Goal: Task Accomplishment & Management: Complete application form

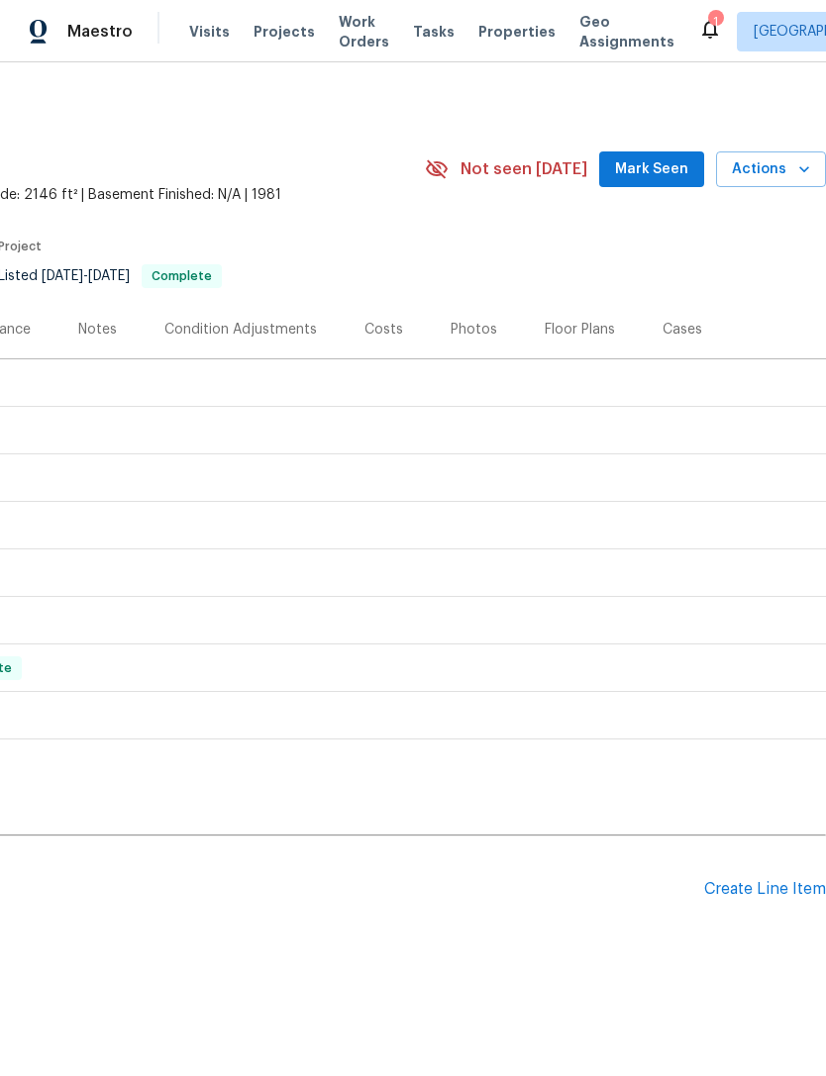
scroll to position [0, 293]
click at [740, 892] on div "Create Line Item" at bounding box center [765, 889] width 122 height 19
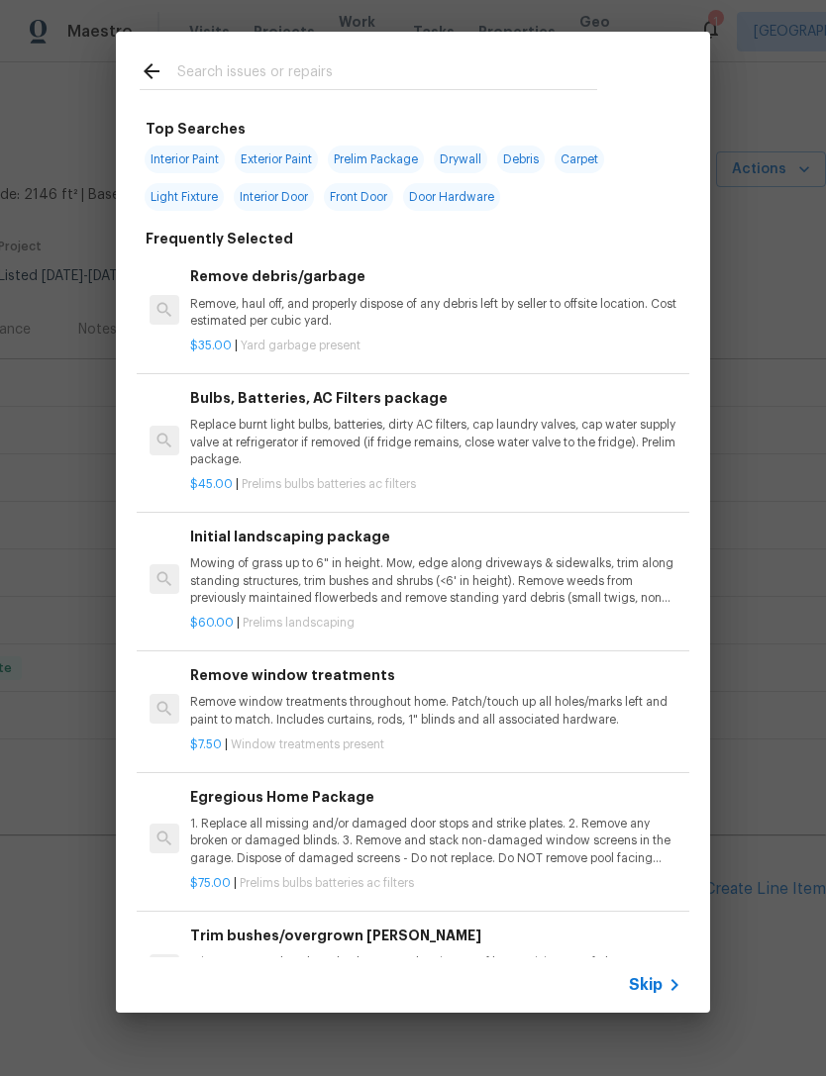
click at [294, 65] on input "text" at bounding box center [387, 74] width 420 height 30
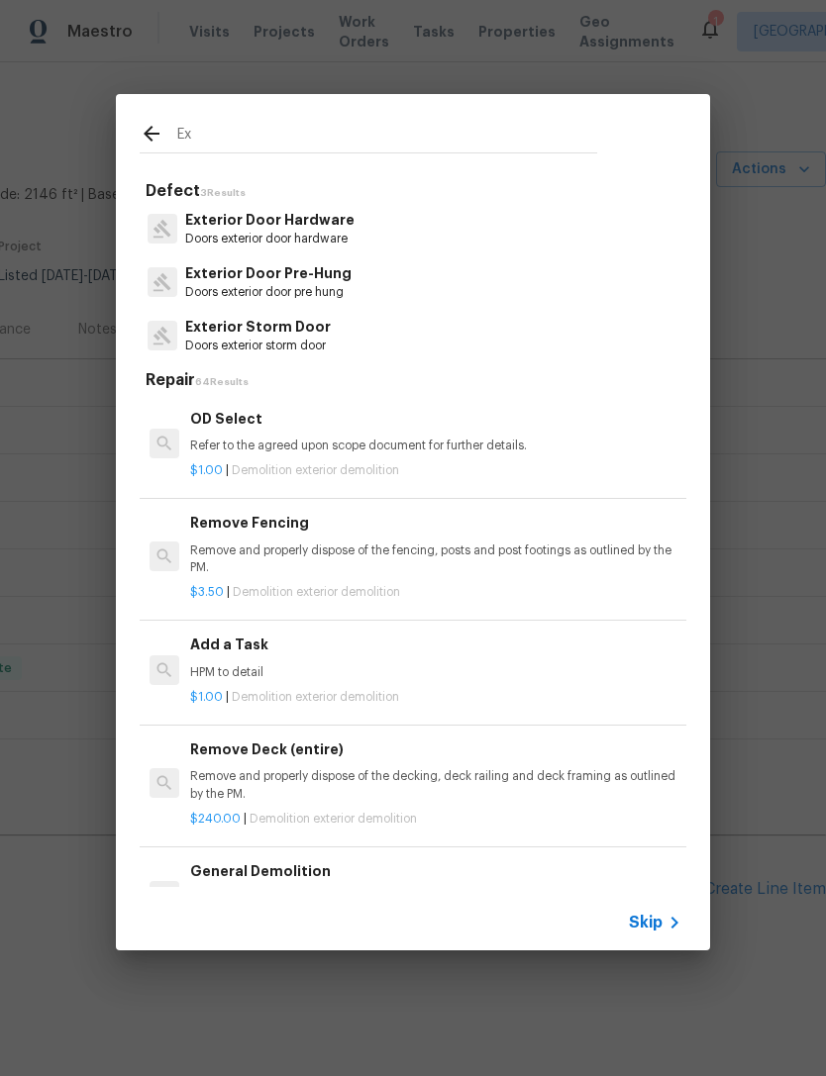
type input "E"
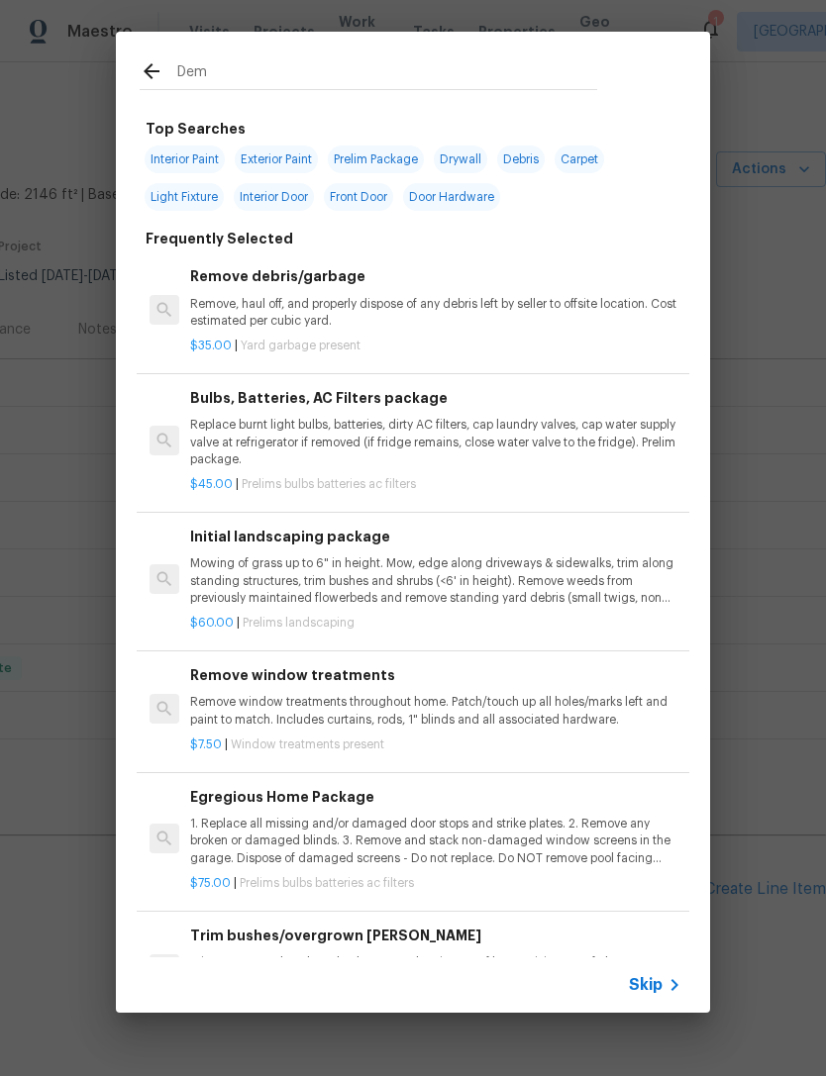
type input "Demo"
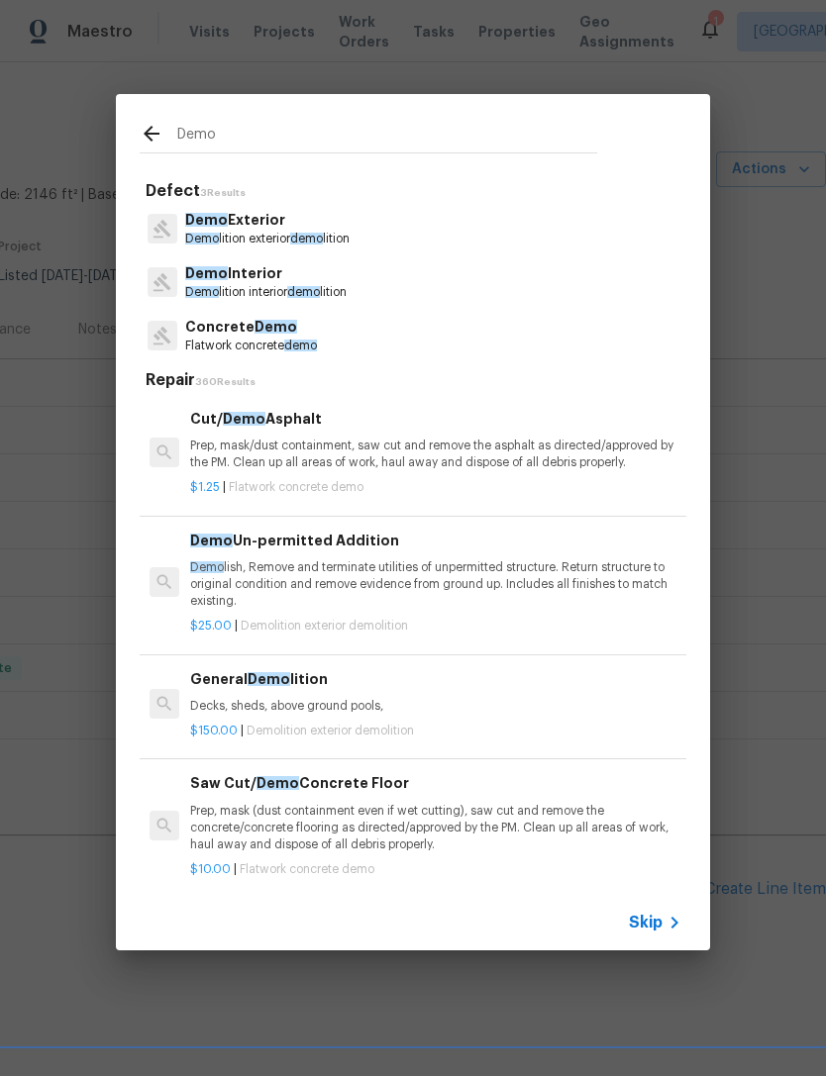
click at [311, 232] on p "Demo lition exterior demo lition" at bounding box center [267, 239] width 164 height 17
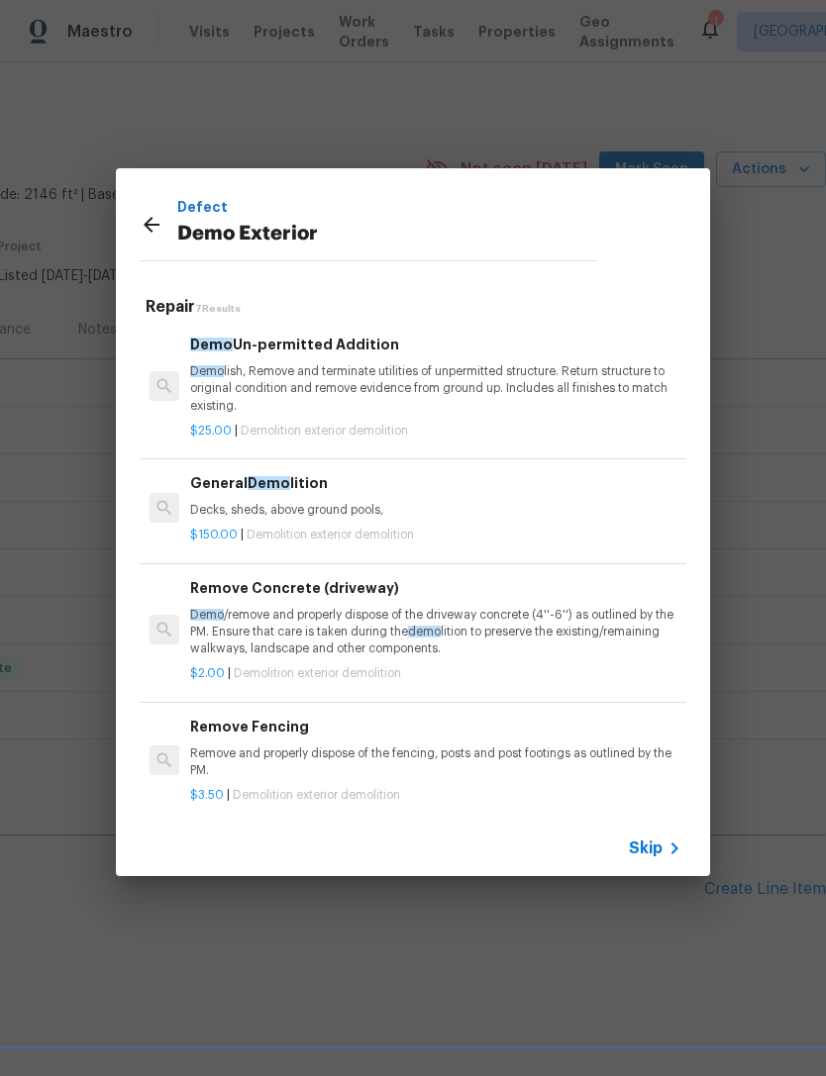
click at [413, 522] on div "$150.00 | Demolition exterior demolition" at bounding box center [435, 531] width 491 height 25
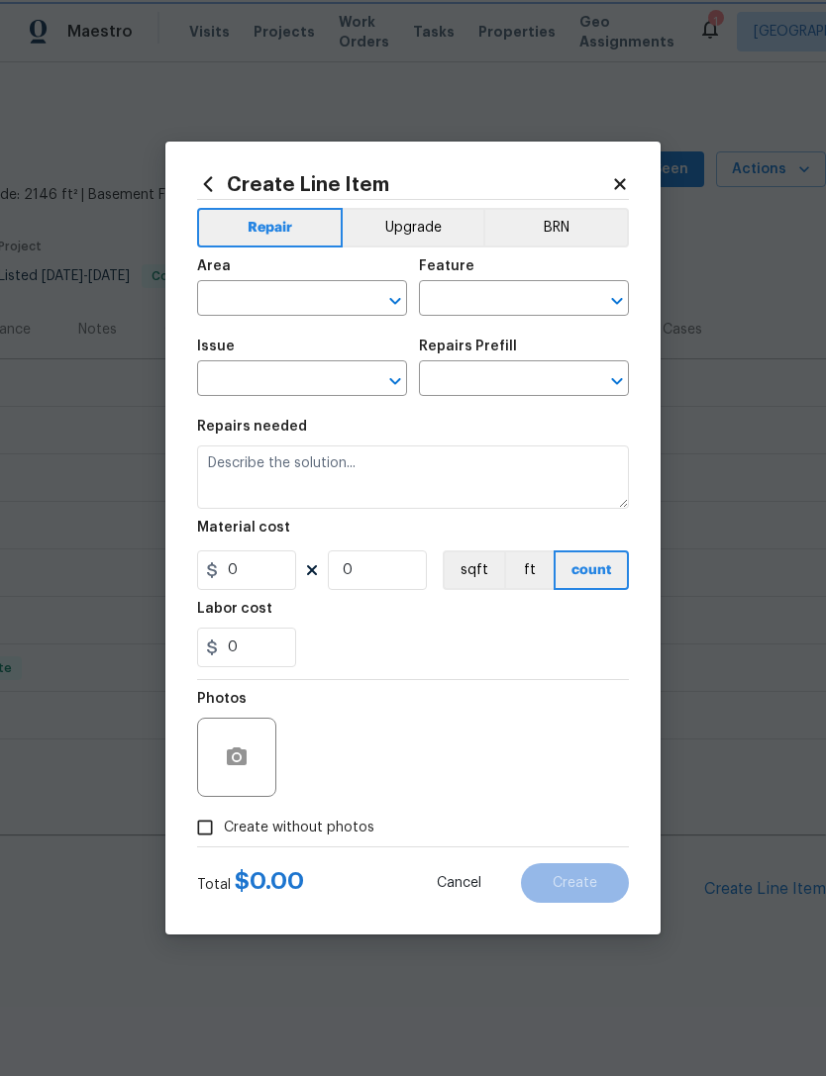
type input "Demolition"
type input "Demo Exterior"
type input "General Demolition $150.00"
type textarea "Decks, sheds, above ground pools,"
type input "150"
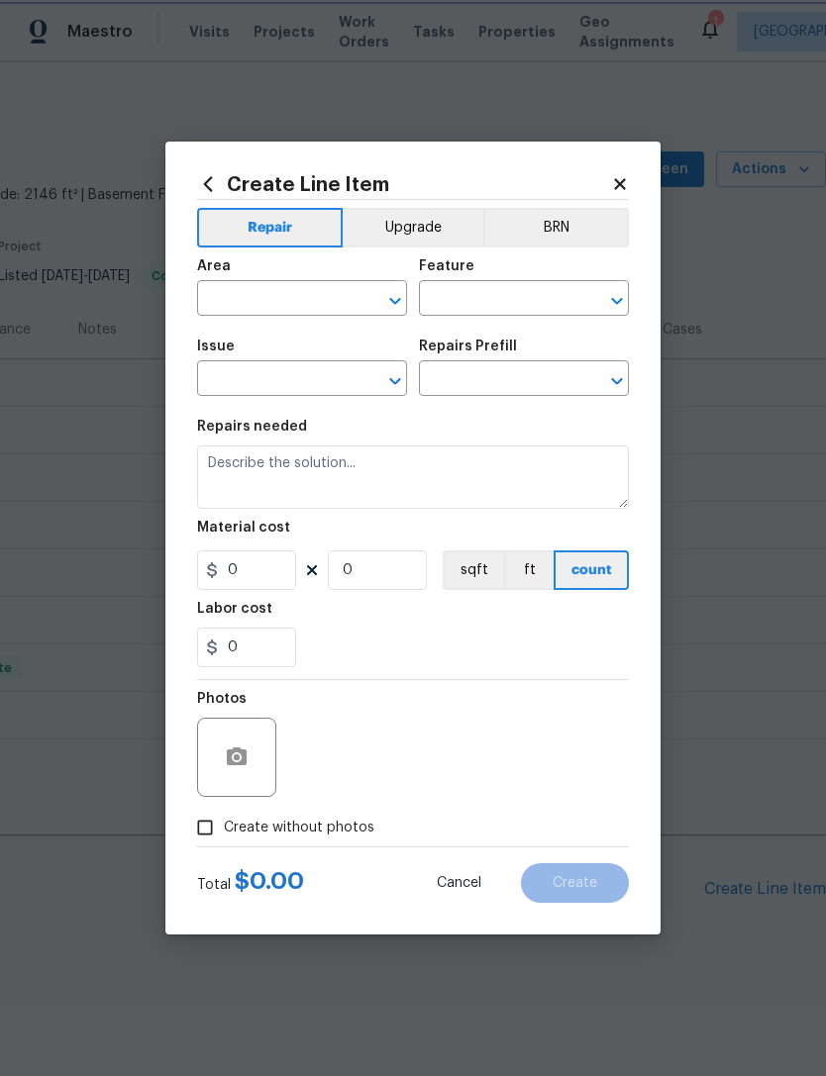
type input "1"
click at [320, 301] on input "text" at bounding box center [274, 300] width 154 height 31
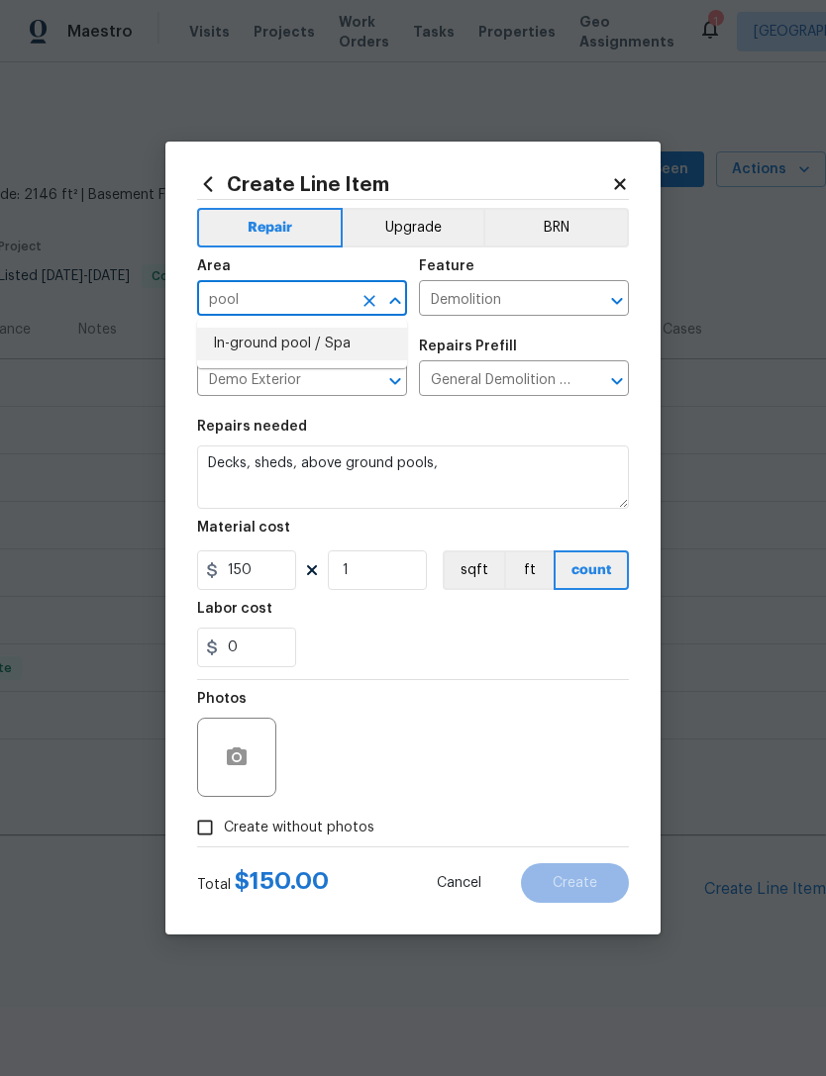
click at [340, 338] on li "In-ground pool / Spa" at bounding box center [302, 344] width 210 height 33
type input "In-ground pool / Spa"
click at [340, 337] on span "Issue Demo Exterior ​" at bounding box center [302, 368] width 210 height 80
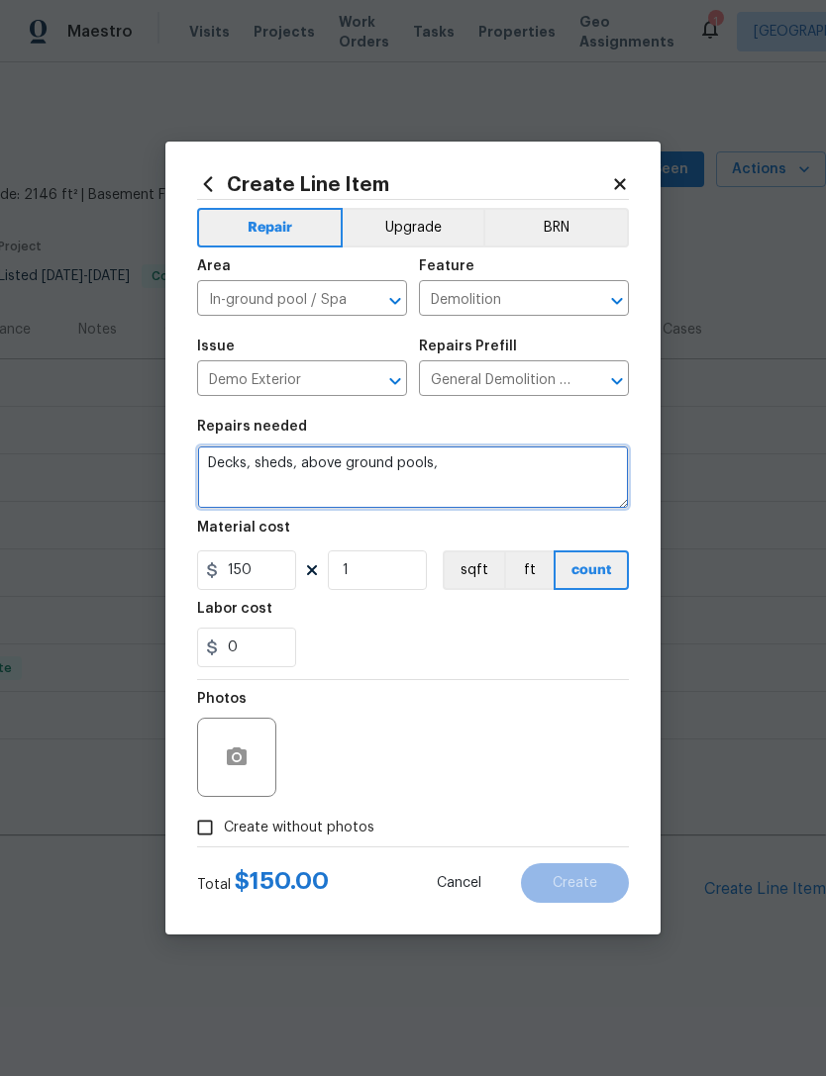
click at [505, 463] on textarea "Decks, sheds, above ground pools," at bounding box center [413, 477] width 432 height 63
type textarea "Decks,"
type textarea "Remove slide and heater"
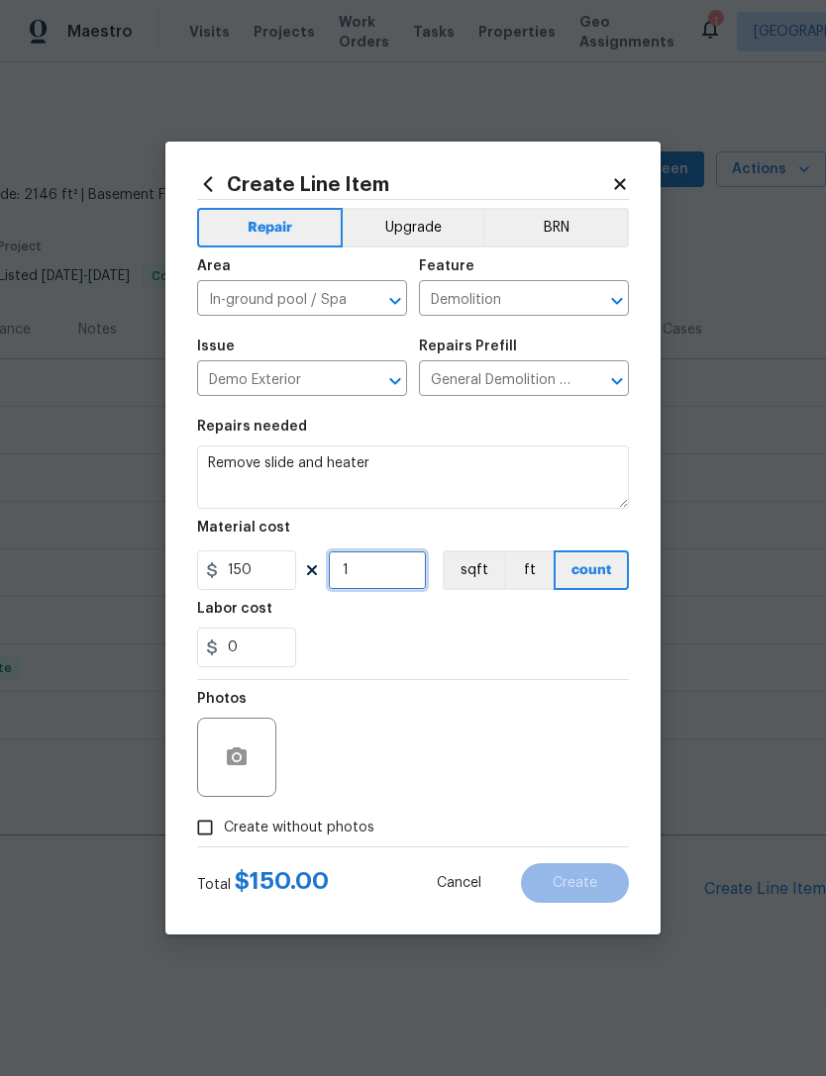
click at [399, 574] on input "1" at bounding box center [377, 571] width 99 height 40
click at [495, 636] on div "0" at bounding box center [413, 648] width 432 height 40
click at [391, 579] on input "13" at bounding box center [377, 571] width 99 height 40
type input "3"
click at [454, 625] on div "Labor cost" at bounding box center [413, 615] width 432 height 26
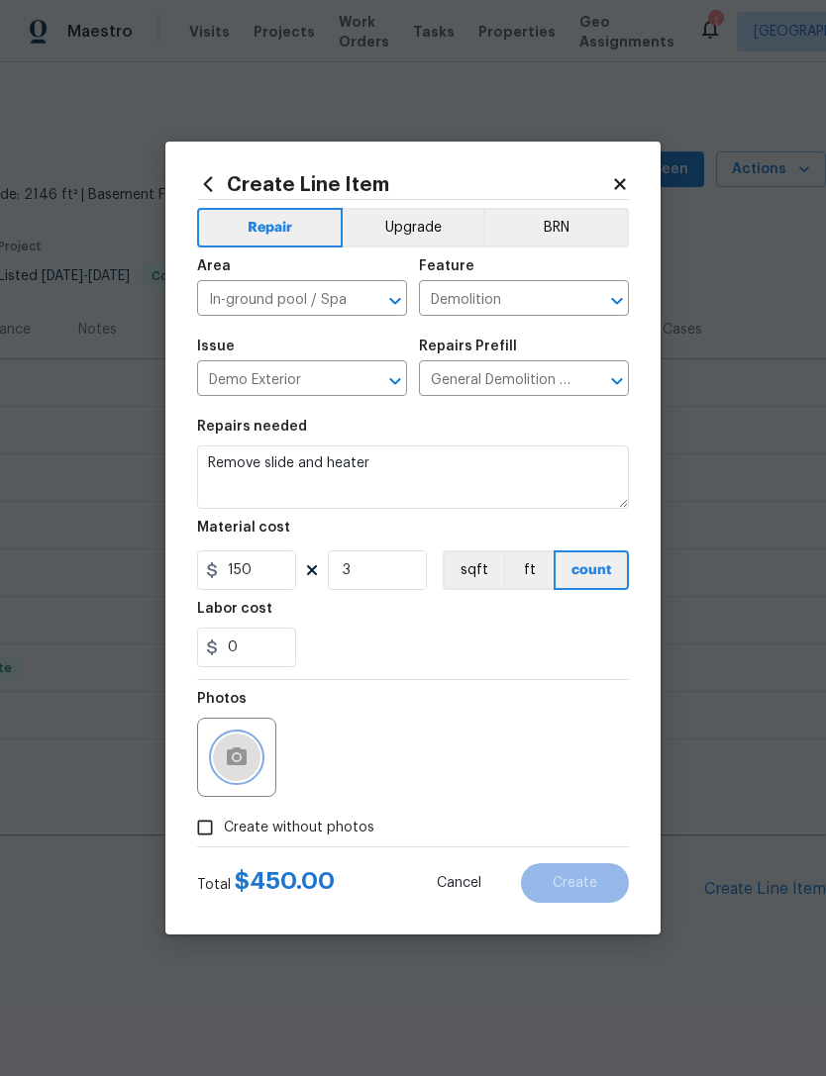
click at [248, 756] on icon "button" at bounding box center [237, 758] width 24 height 24
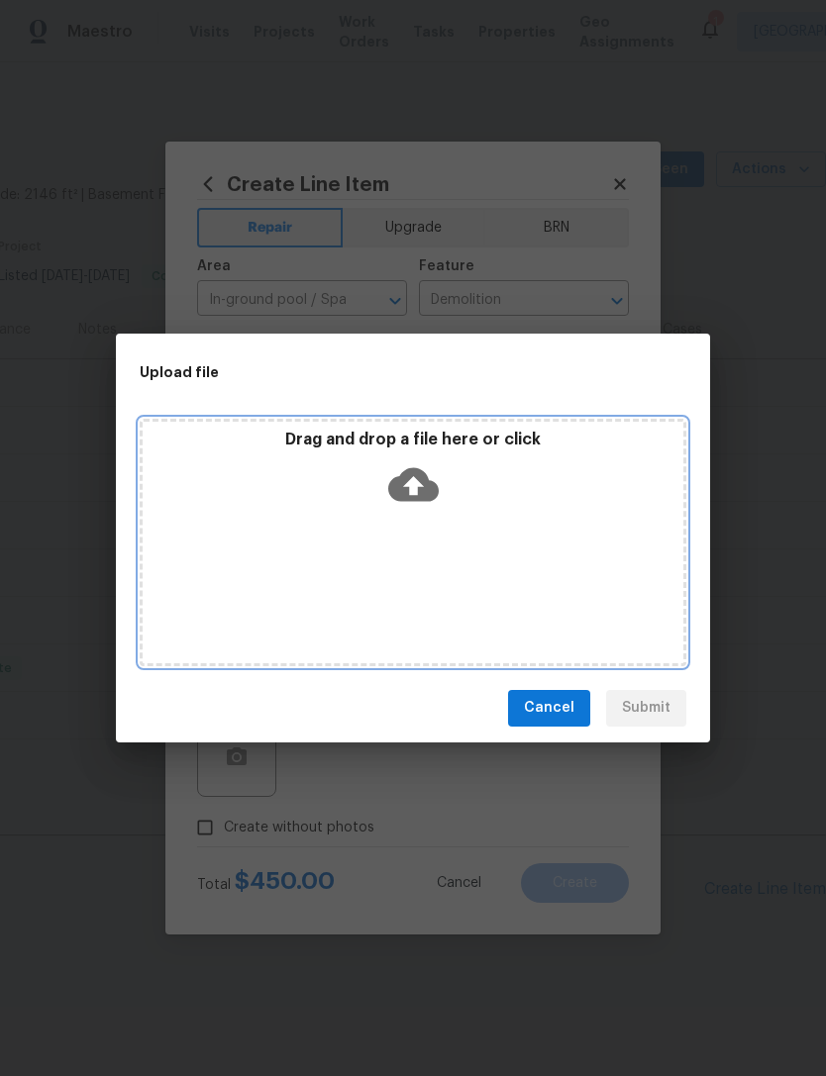
click at [425, 484] on icon at bounding box center [413, 484] width 50 height 34
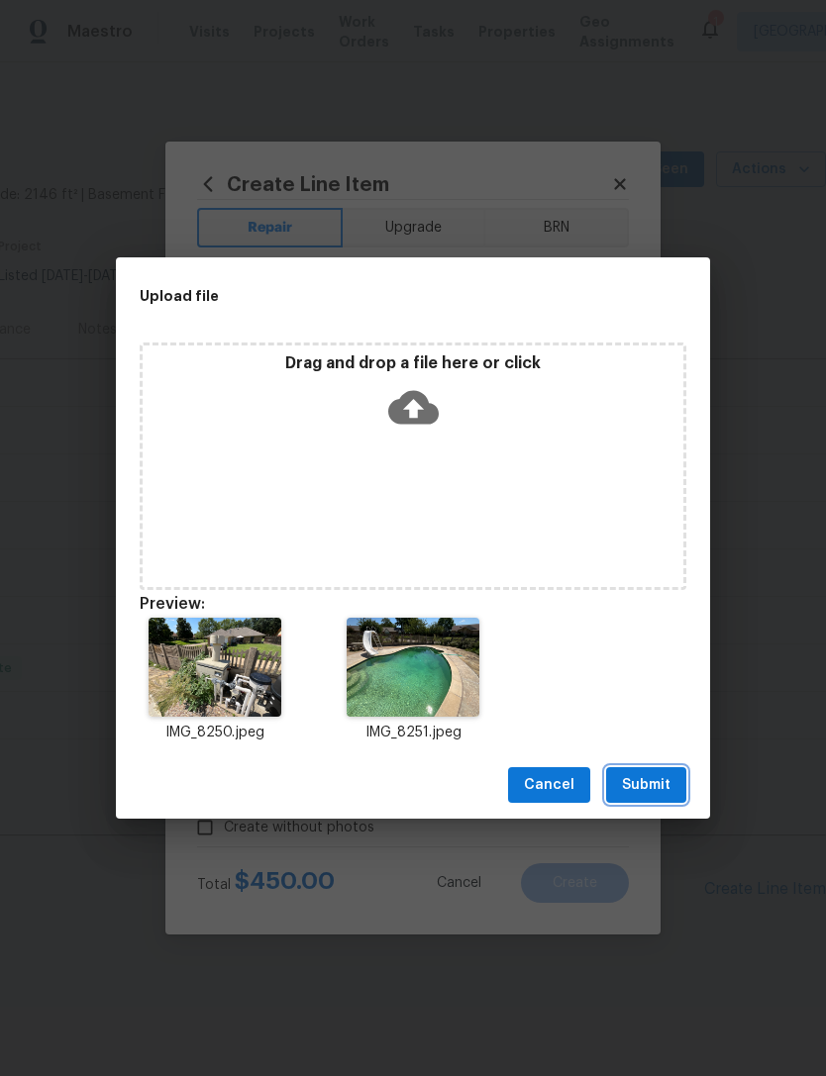
click at [648, 788] on span "Submit" at bounding box center [646, 785] width 49 height 25
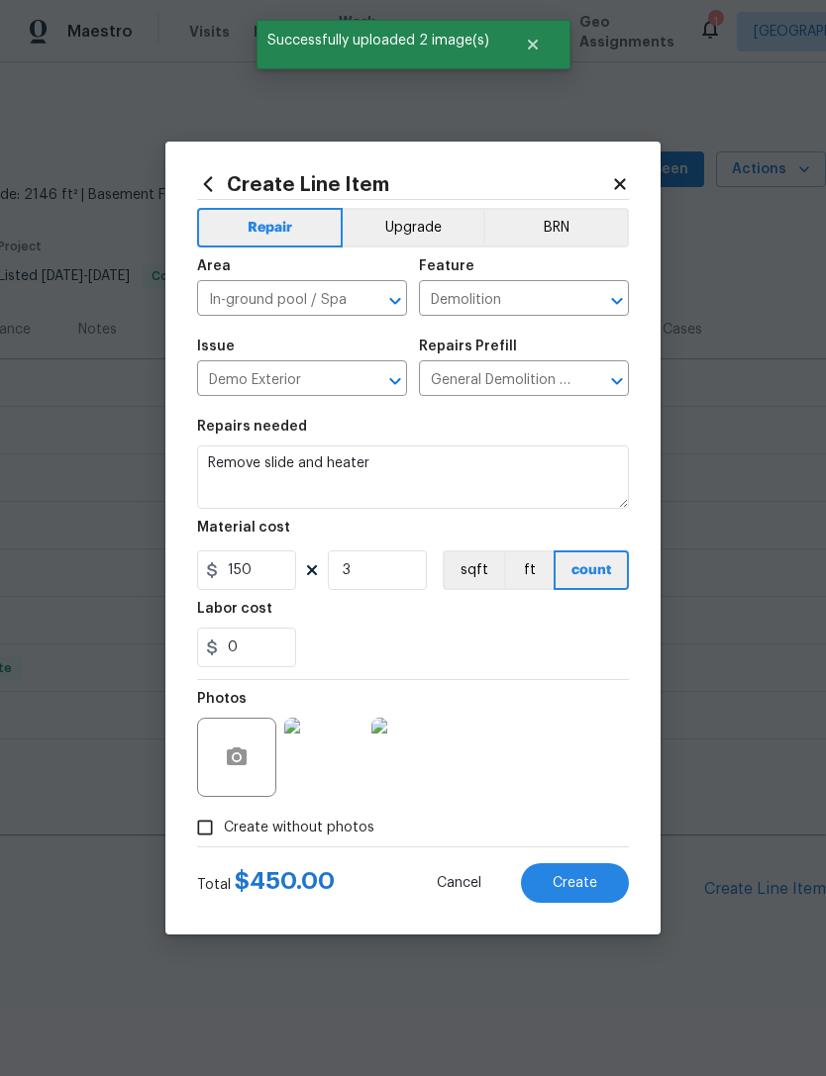
click at [585, 888] on span "Create" at bounding box center [574, 883] width 45 height 15
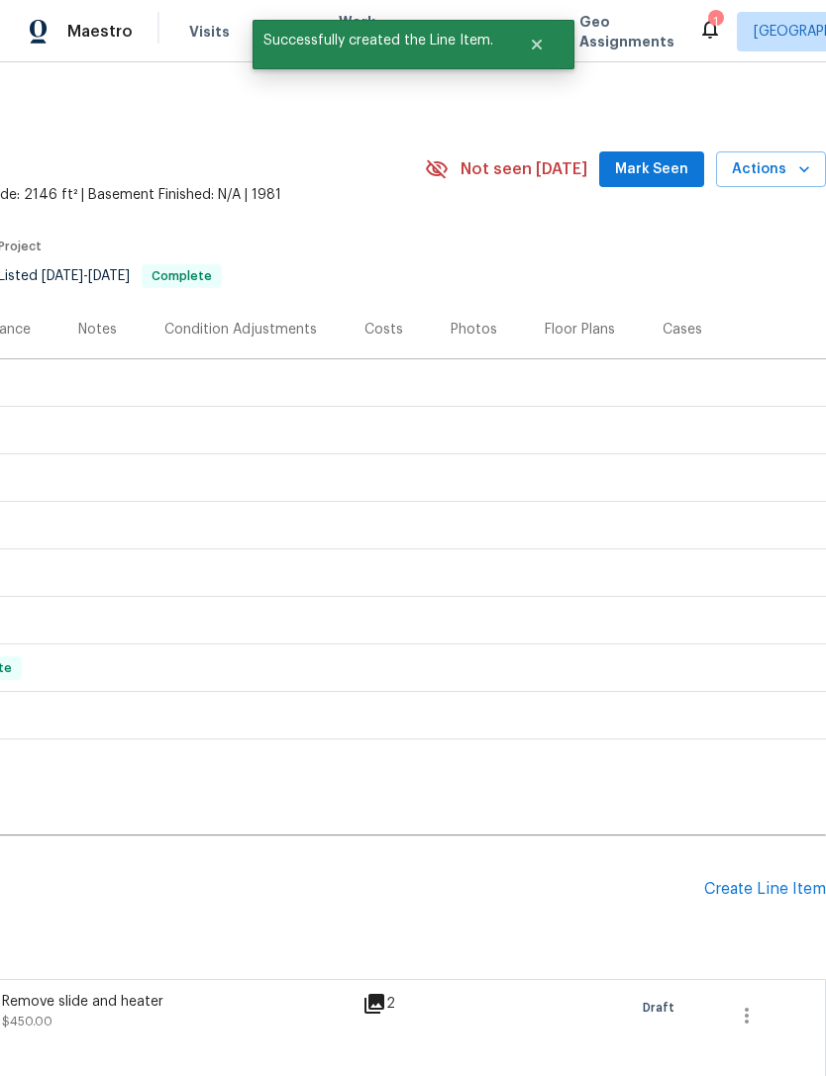
click at [792, 883] on div "Create Line Item" at bounding box center [765, 889] width 122 height 19
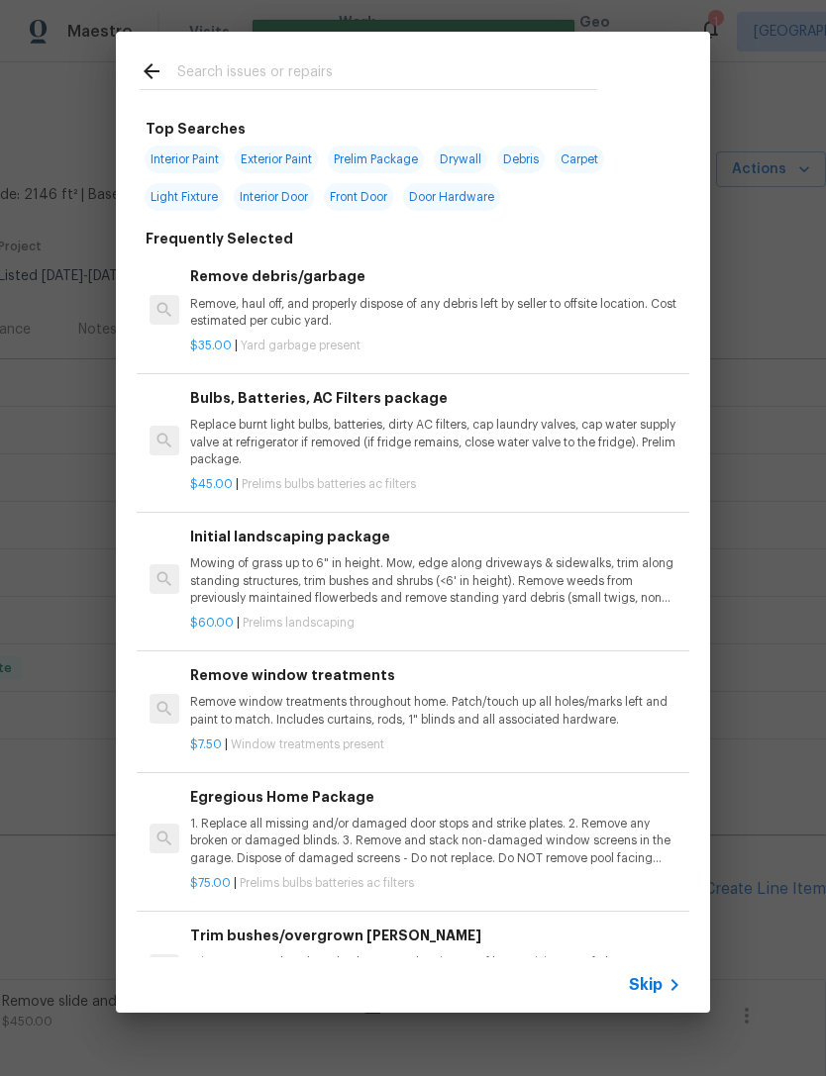
click at [336, 62] on input "text" at bounding box center [387, 74] width 420 height 30
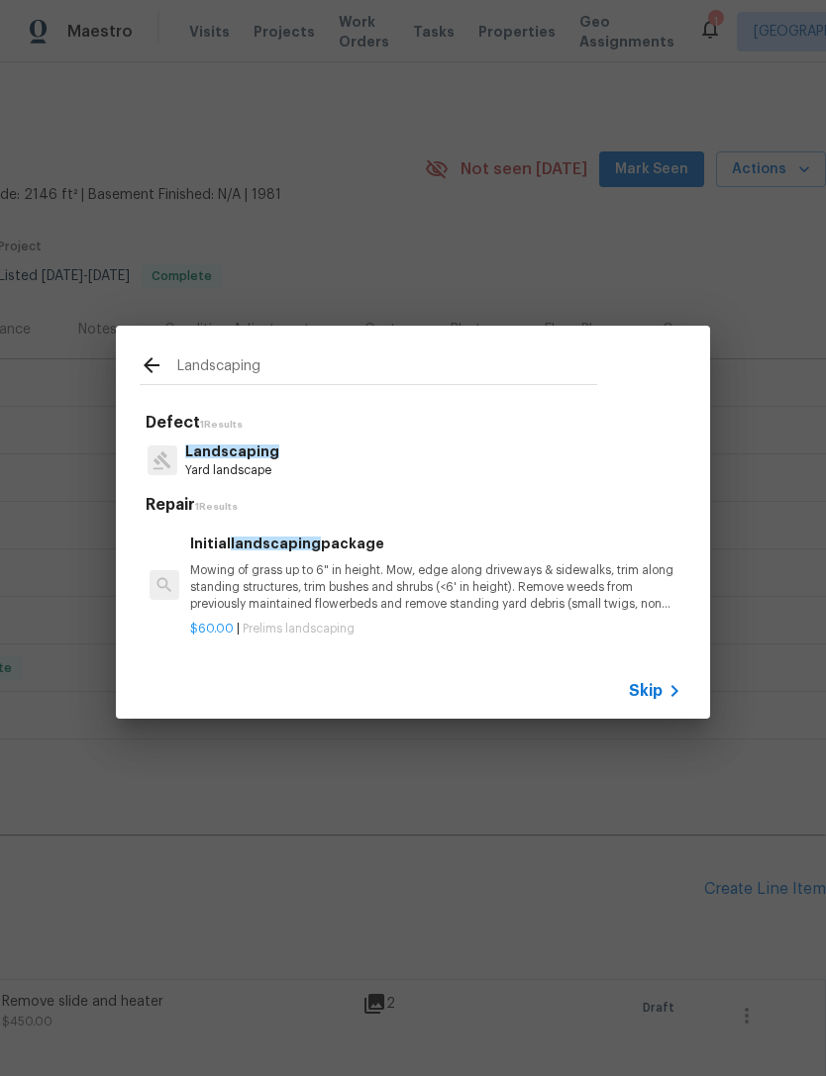
type input "Landscaping"
click at [320, 456] on div "Landscaping Yard landscape" at bounding box center [413, 460] width 547 height 53
click at [319, 456] on div "Landscaping Yard landscape" at bounding box center [413, 460] width 547 height 53
click at [264, 466] on p "Yard landscape" at bounding box center [232, 470] width 94 height 17
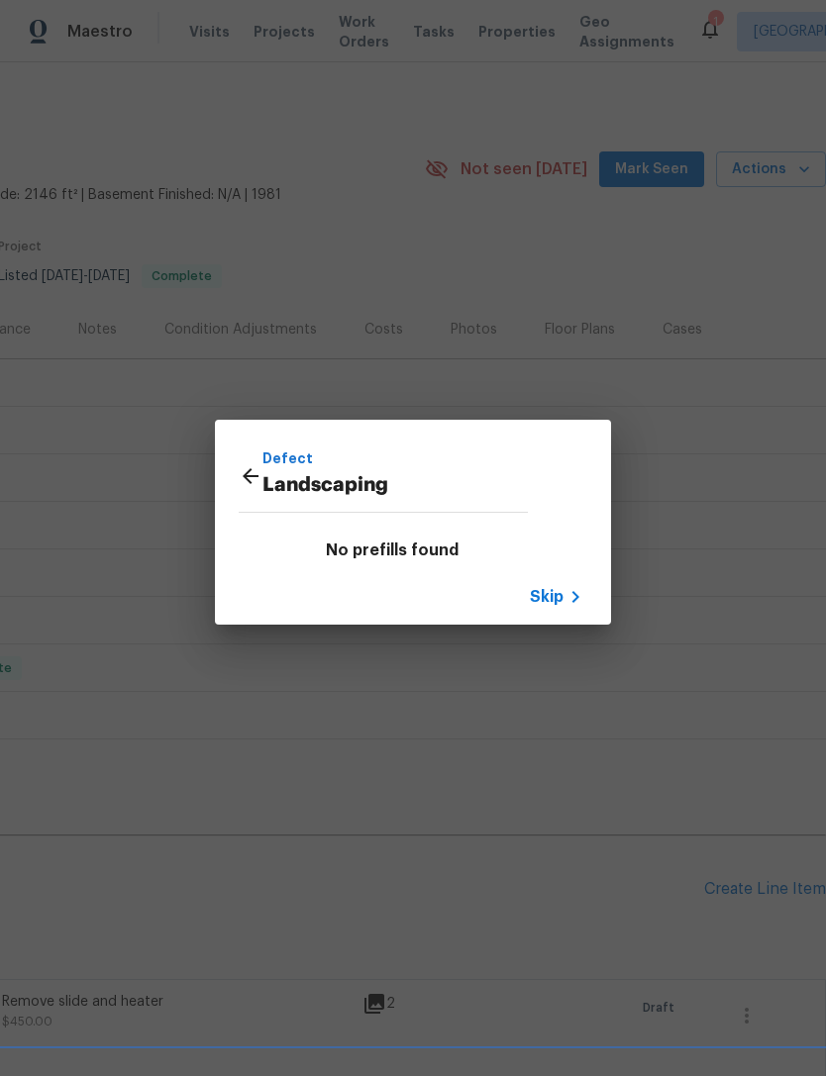
click at [564, 603] on icon at bounding box center [575, 597] width 24 height 24
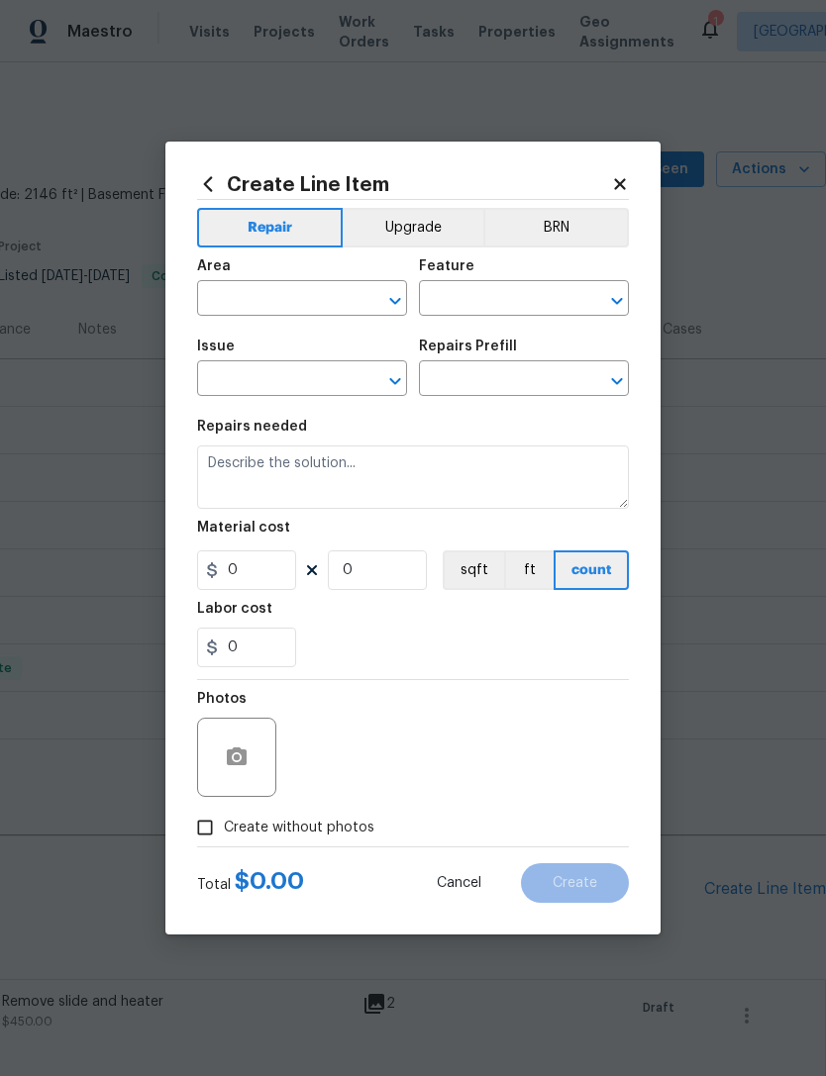
click at [322, 293] on input "text" at bounding box center [274, 300] width 154 height 31
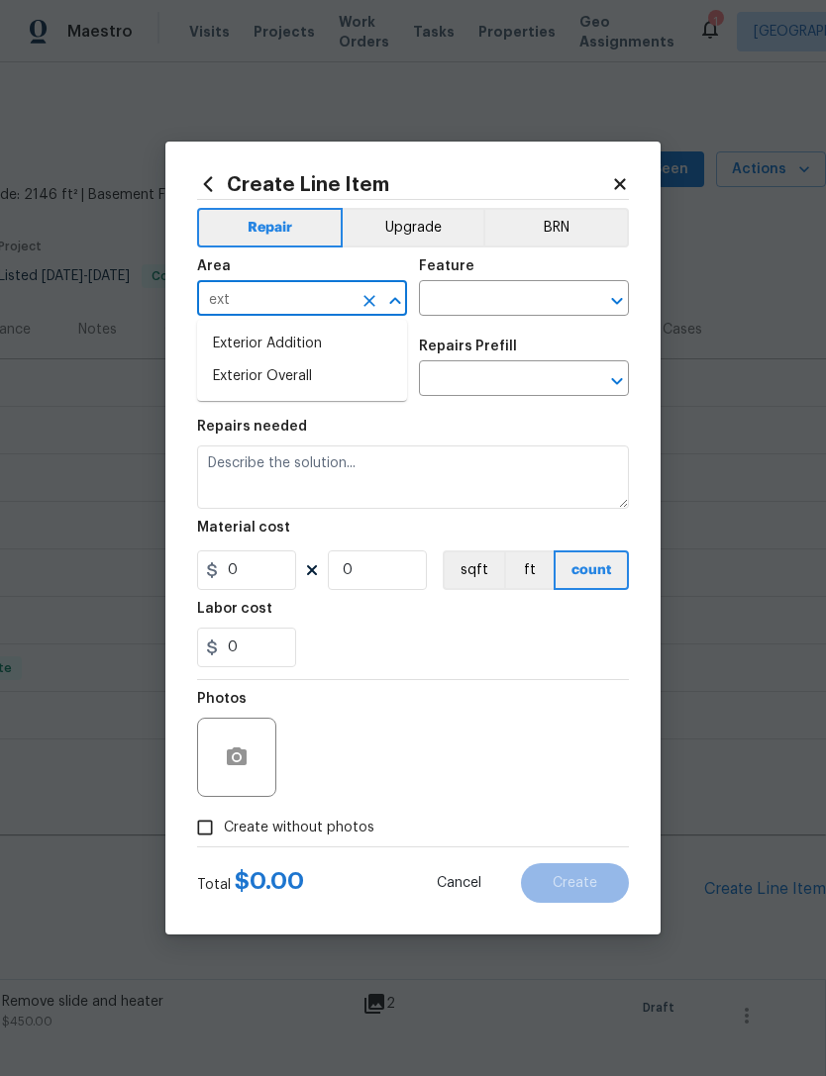
click at [331, 385] on li "Exterior Overall" at bounding box center [302, 376] width 210 height 33
type input "Exterior Overall"
click at [548, 294] on input "text" at bounding box center [496, 300] width 154 height 31
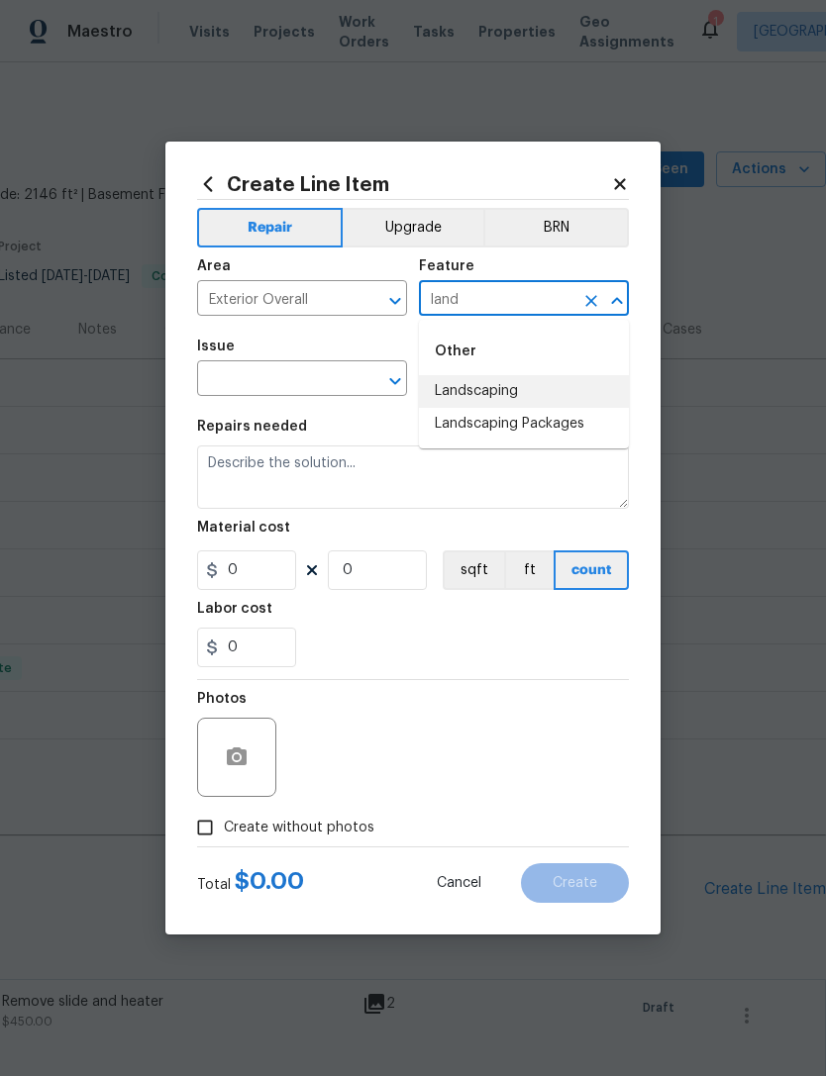
click at [499, 398] on li "Landscaping" at bounding box center [524, 391] width 210 height 33
type input "Landscaping"
click at [318, 378] on input "text" at bounding box center [274, 380] width 154 height 31
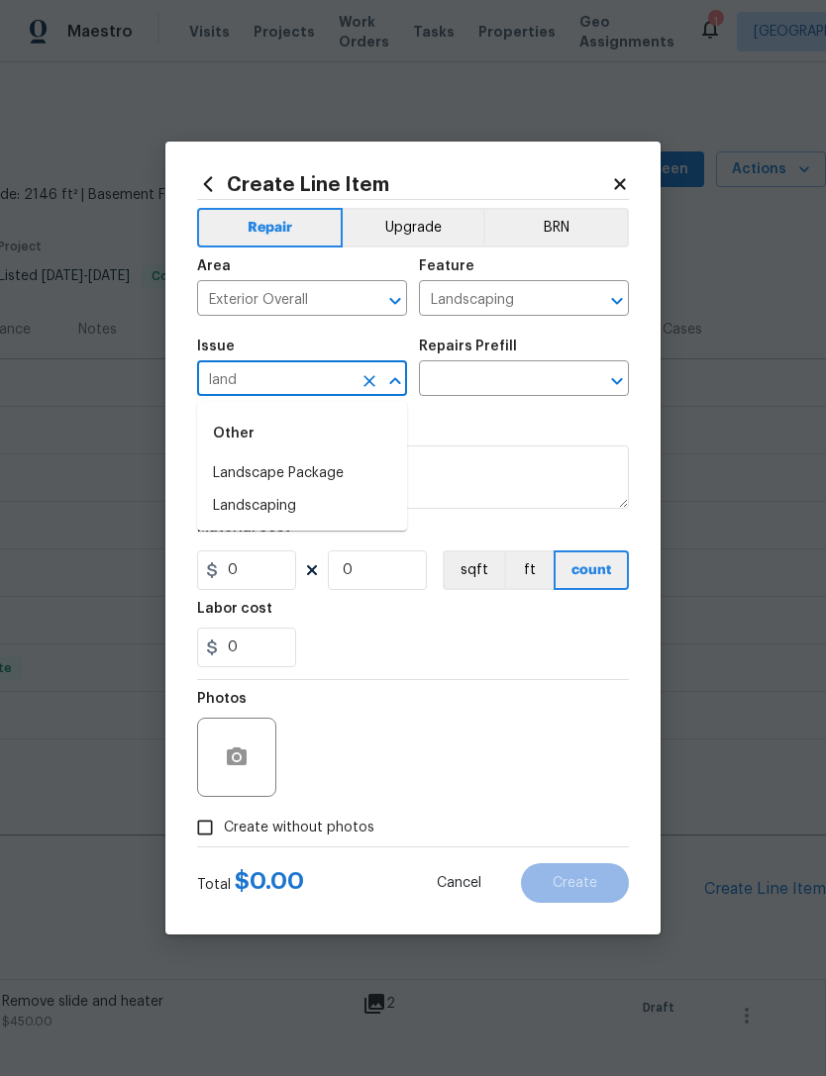
click at [287, 507] on li "Landscaping" at bounding box center [302, 506] width 210 height 33
type input "Landscaping"
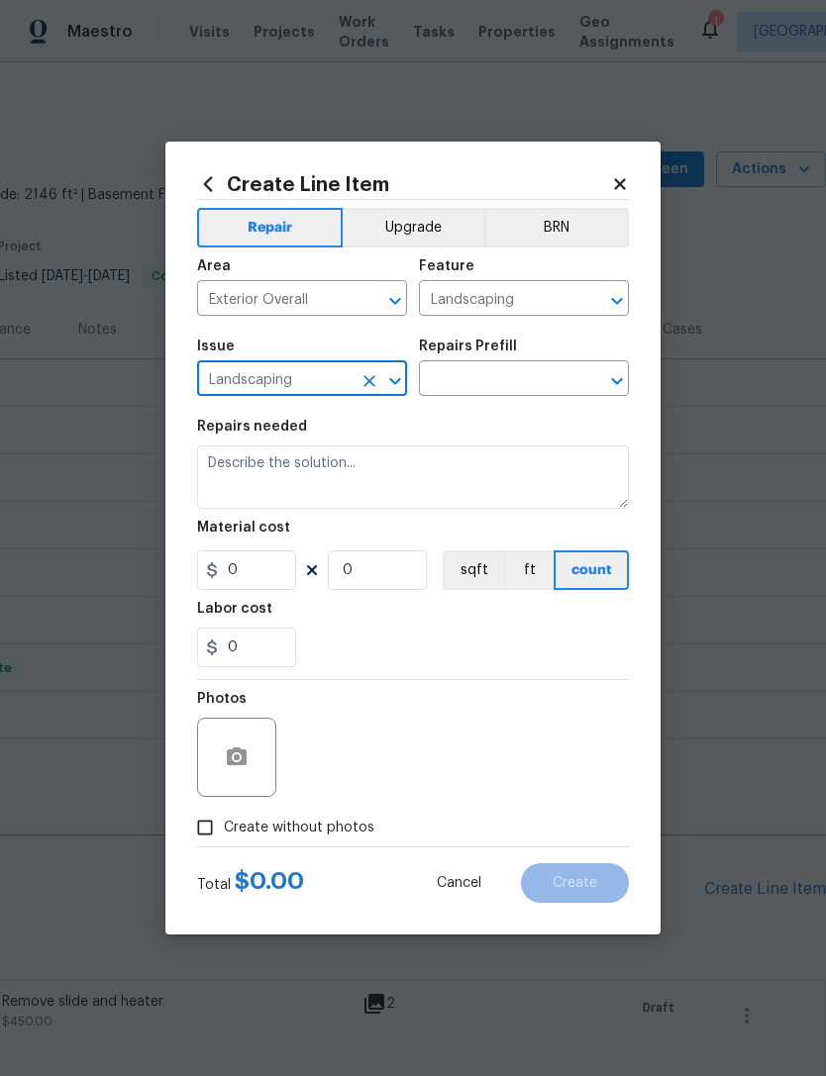
click at [513, 389] on input "text" at bounding box center [496, 380] width 154 height 31
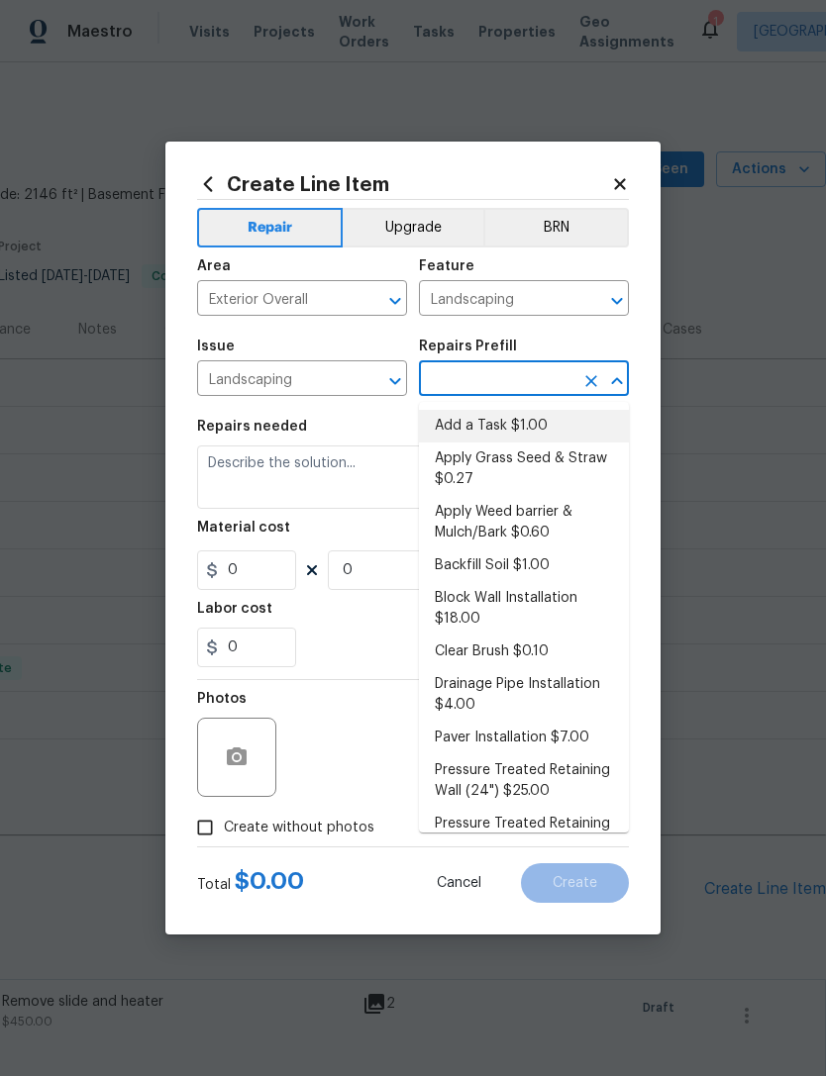
click at [541, 426] on li "Add a Task $1.00" at bounding box center [524, 426] width 210 height 33
type input "Add a Task $1.00"
type textarea "HPM to detail"
type input "1"
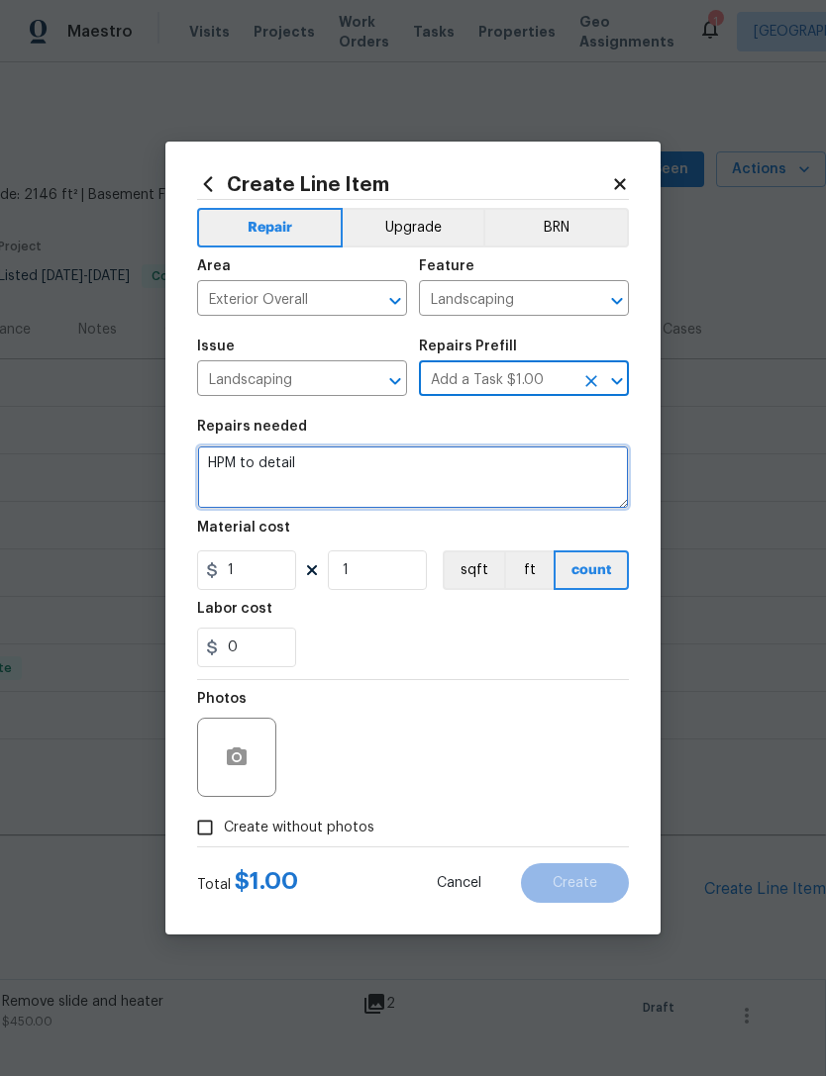
click at [421, 478] on textarea "HPM to detail" at bounding box center [413, 477] width 432 height 63
type textarea "H"
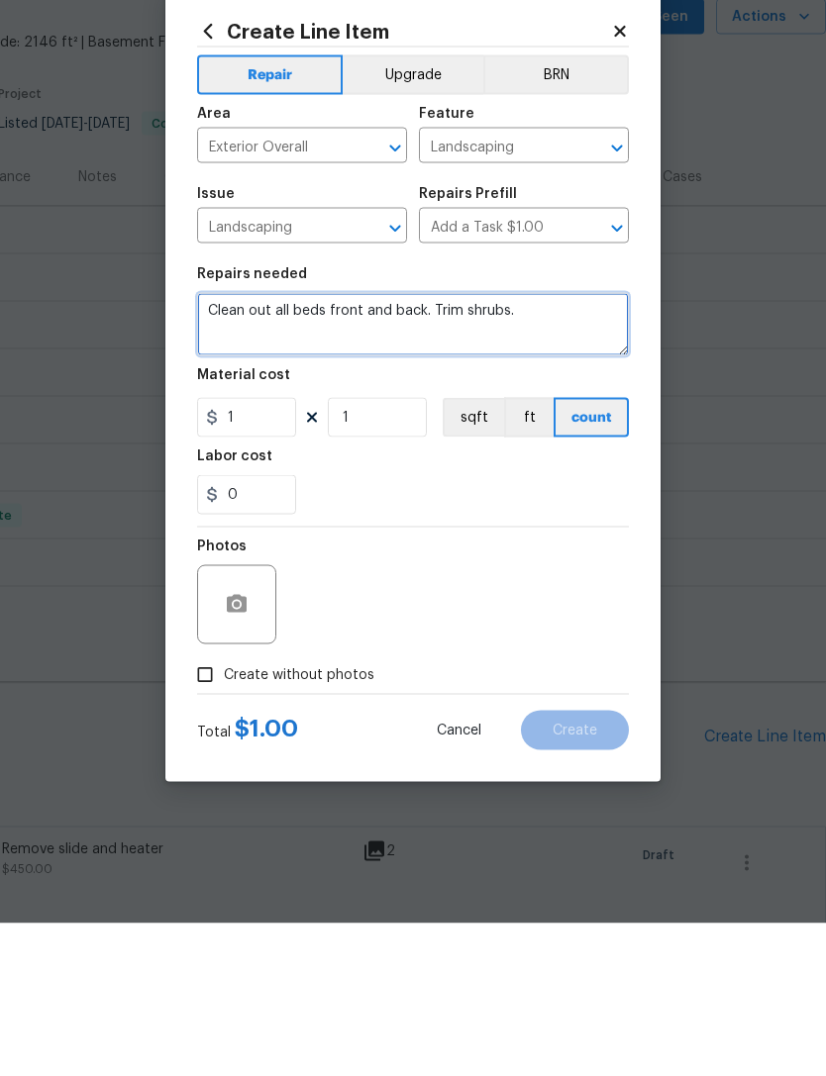
type textarea "Clean out all beds front and back. Trim shrubs."
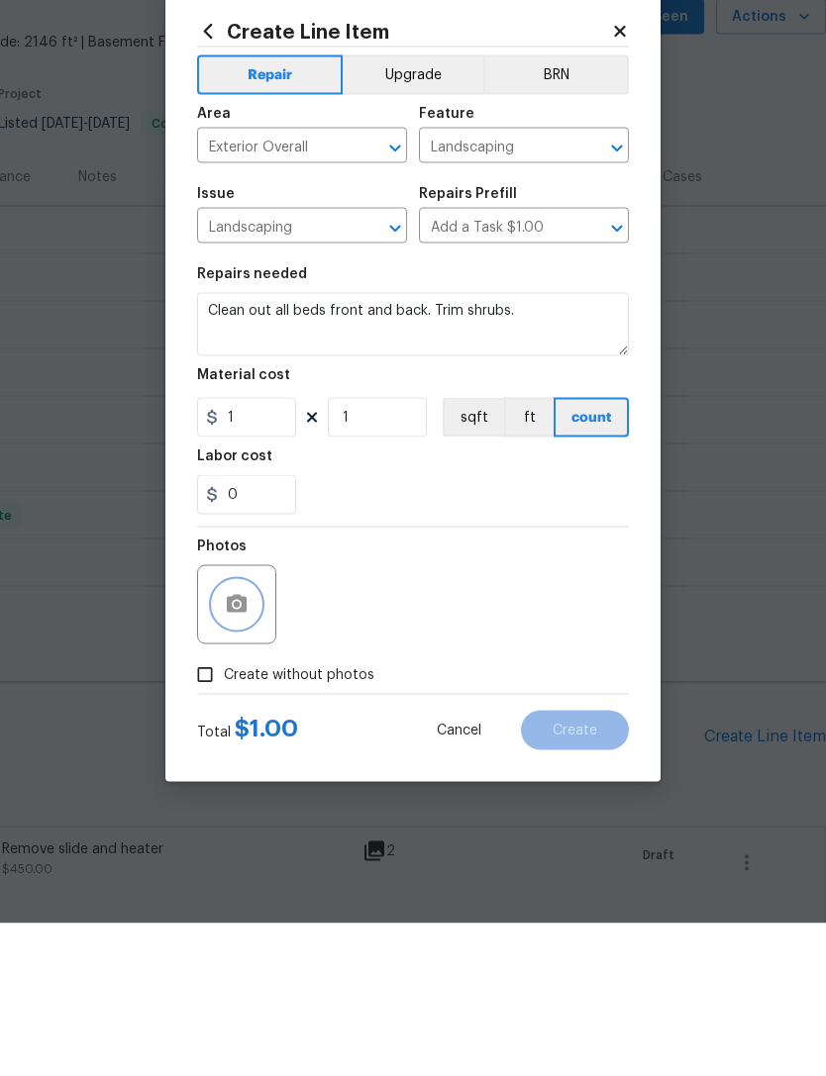
click at [239, 748] on icon "button" at bounding box center [237, 757] width 20 height 18
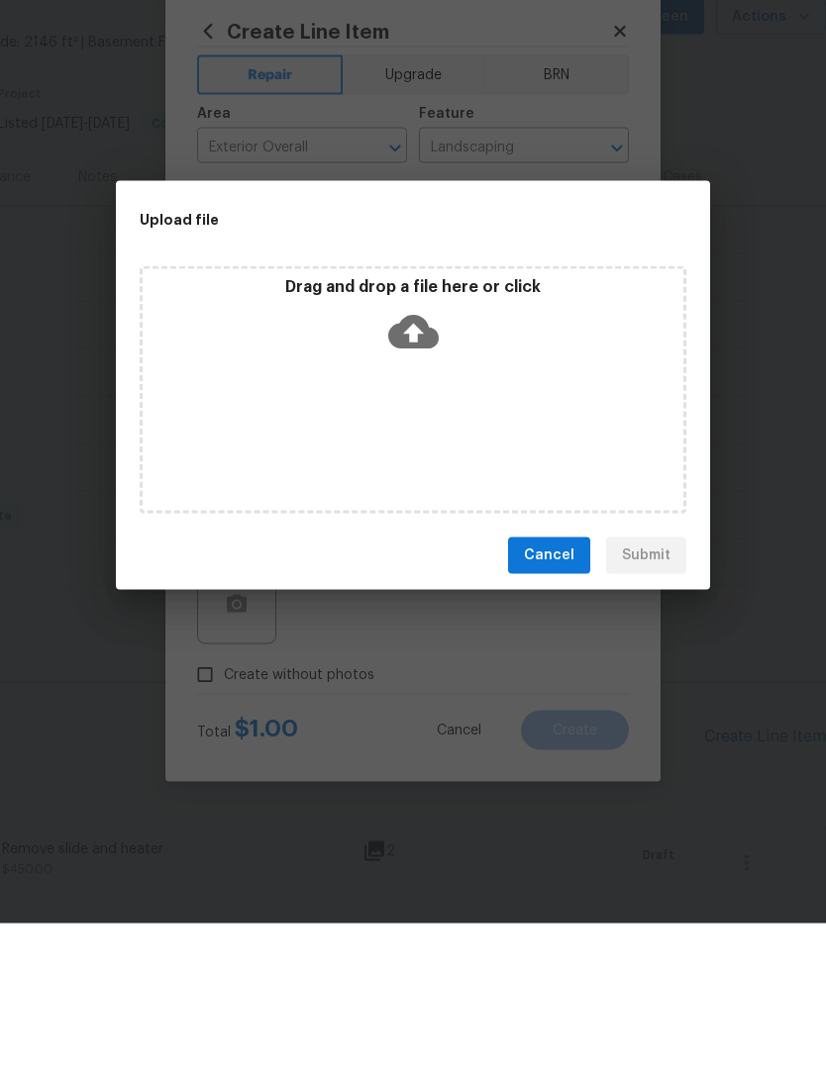
scroll to position [63, 0]
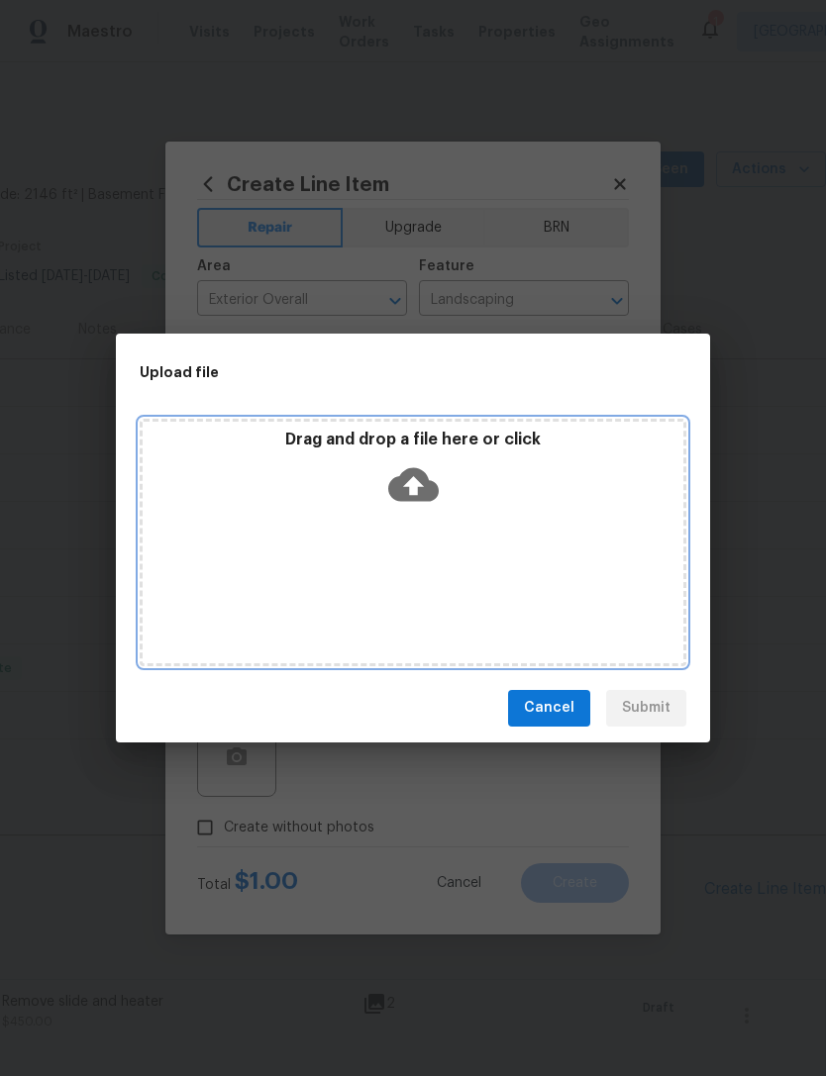
click at [425, 484] on icon at bounding box center [413, 484] width 50 height 34
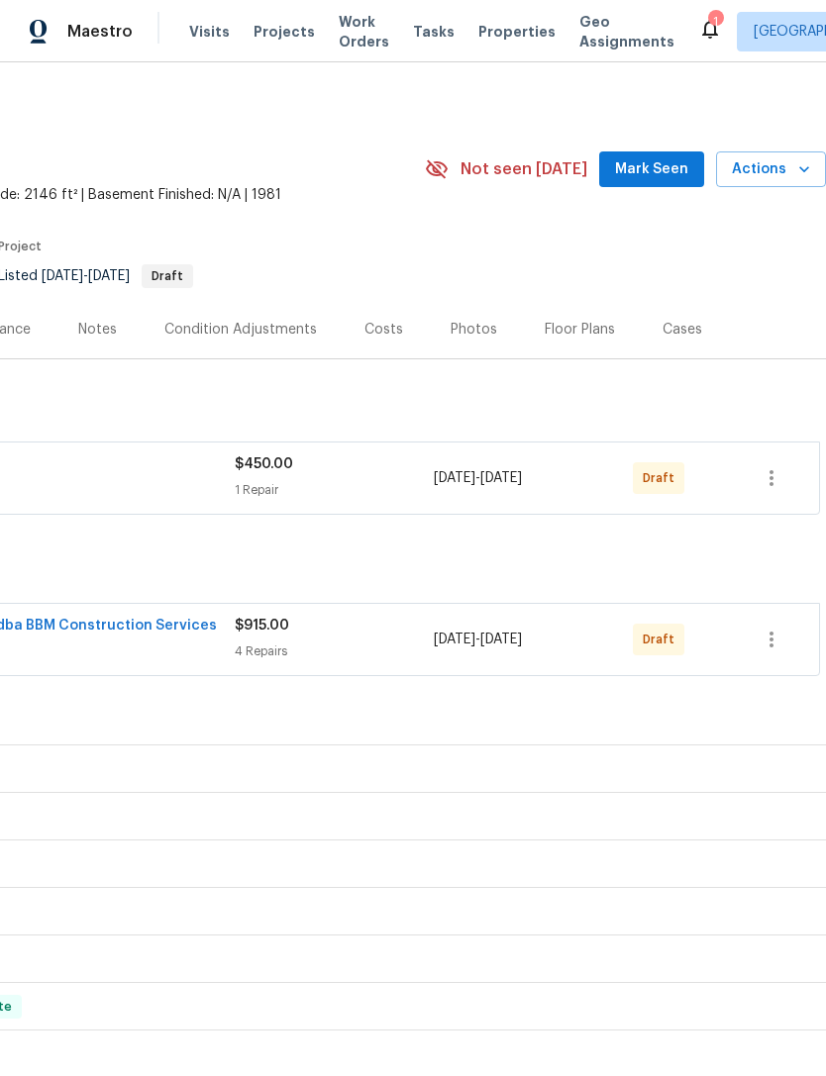
scroll to position [0, 293]
click at [776, 478] on icon "button" at bounding box center [771, 478] width 24 height 24
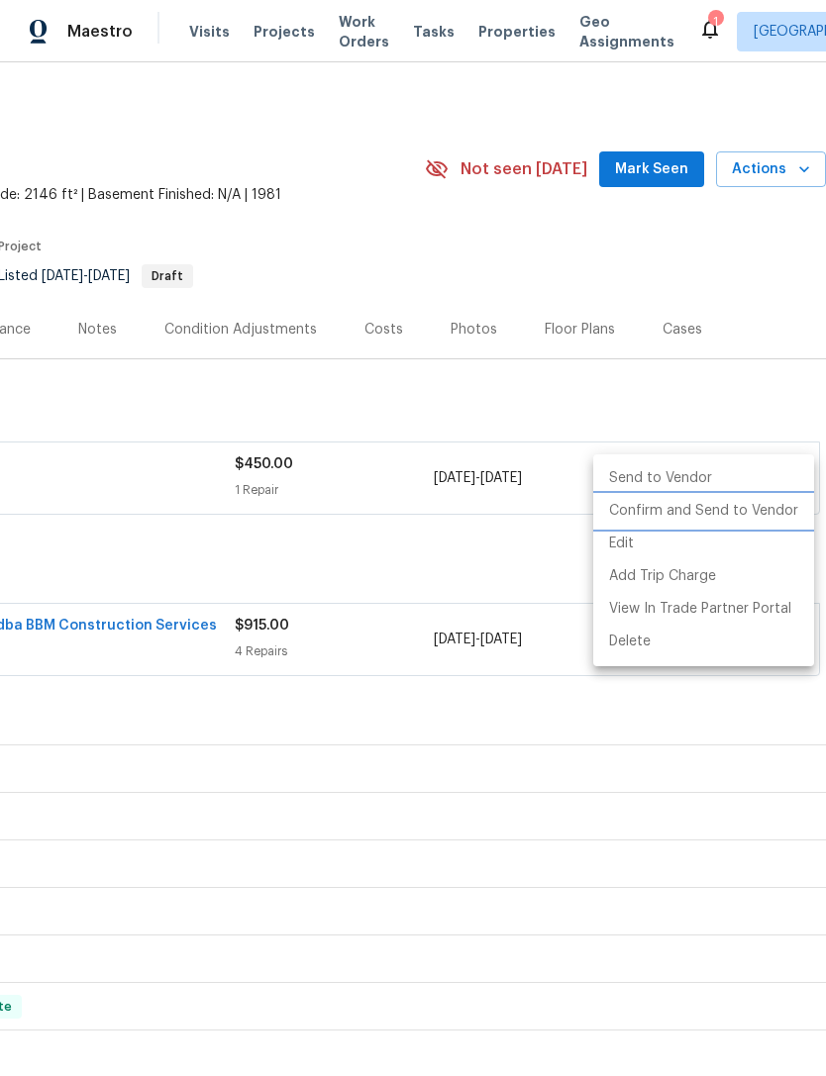
click at [743, 511] on li "Confirm and Send to Vendor" at bounding box center [703, 511] width 221 height 33
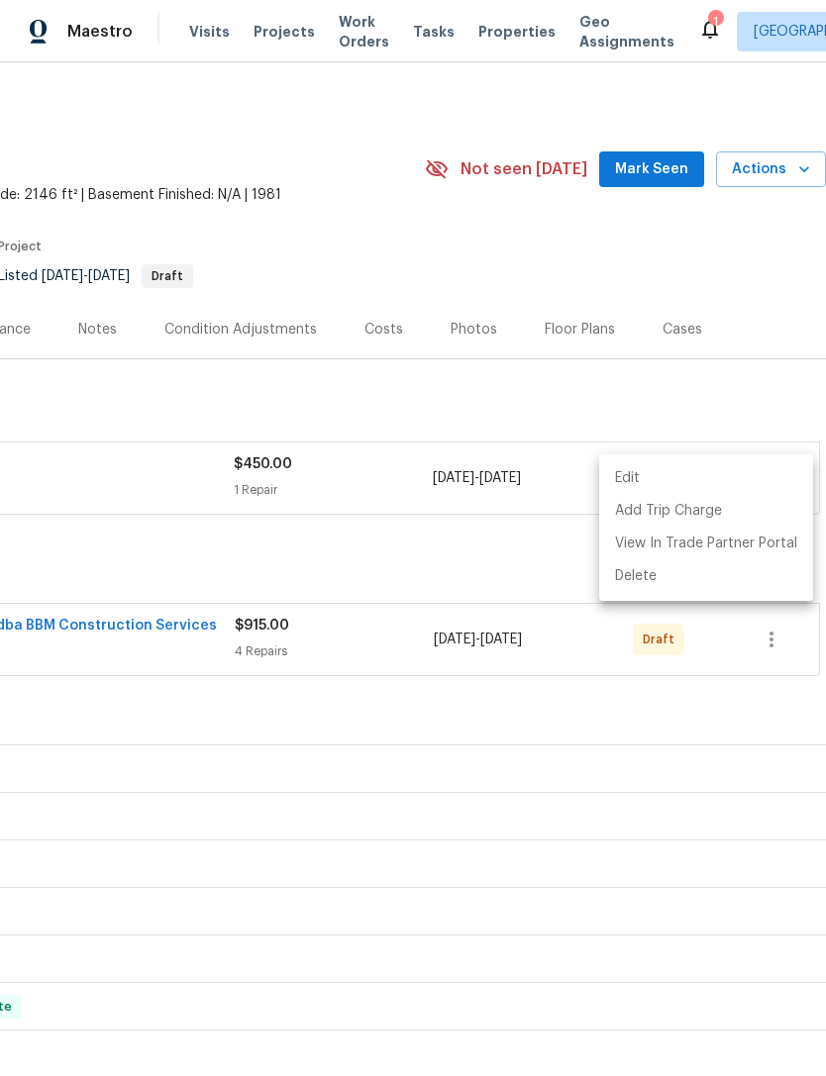
click at [772, 645] on div at bounding box center [413, 538] width 826 height 1076
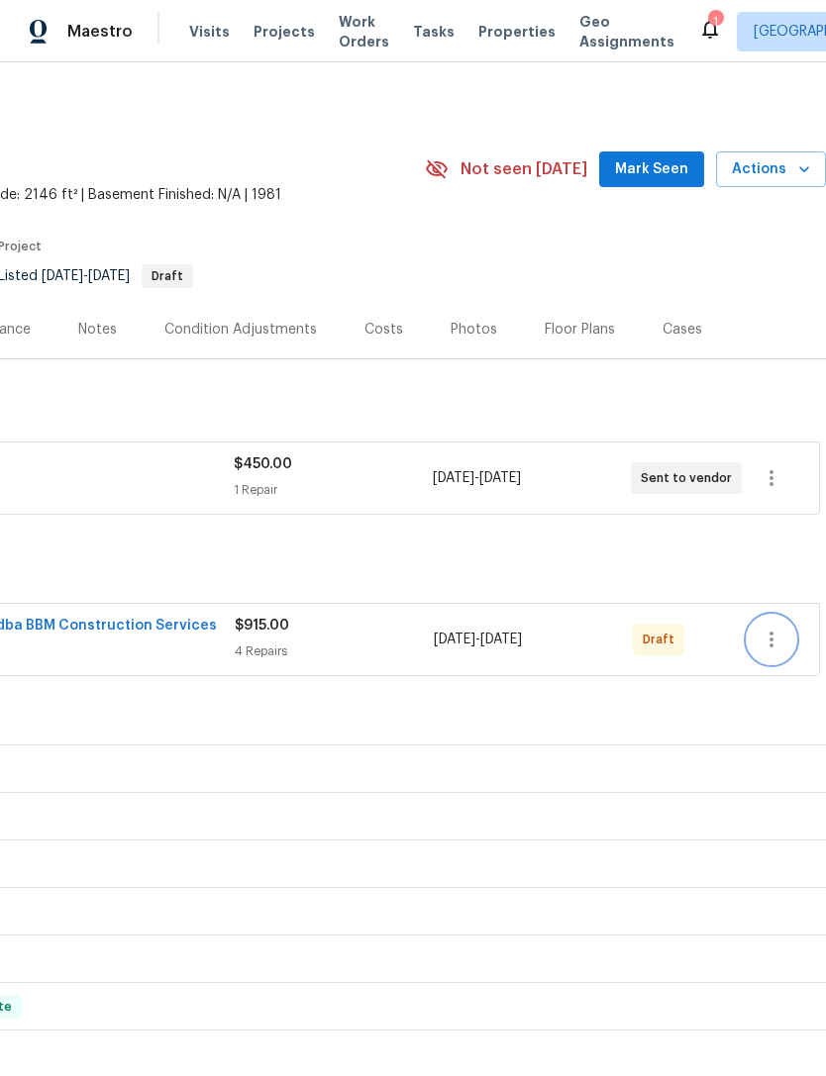
click at [777, 646] on icon "button" at bounding box center [771, 640] width 24 height 24
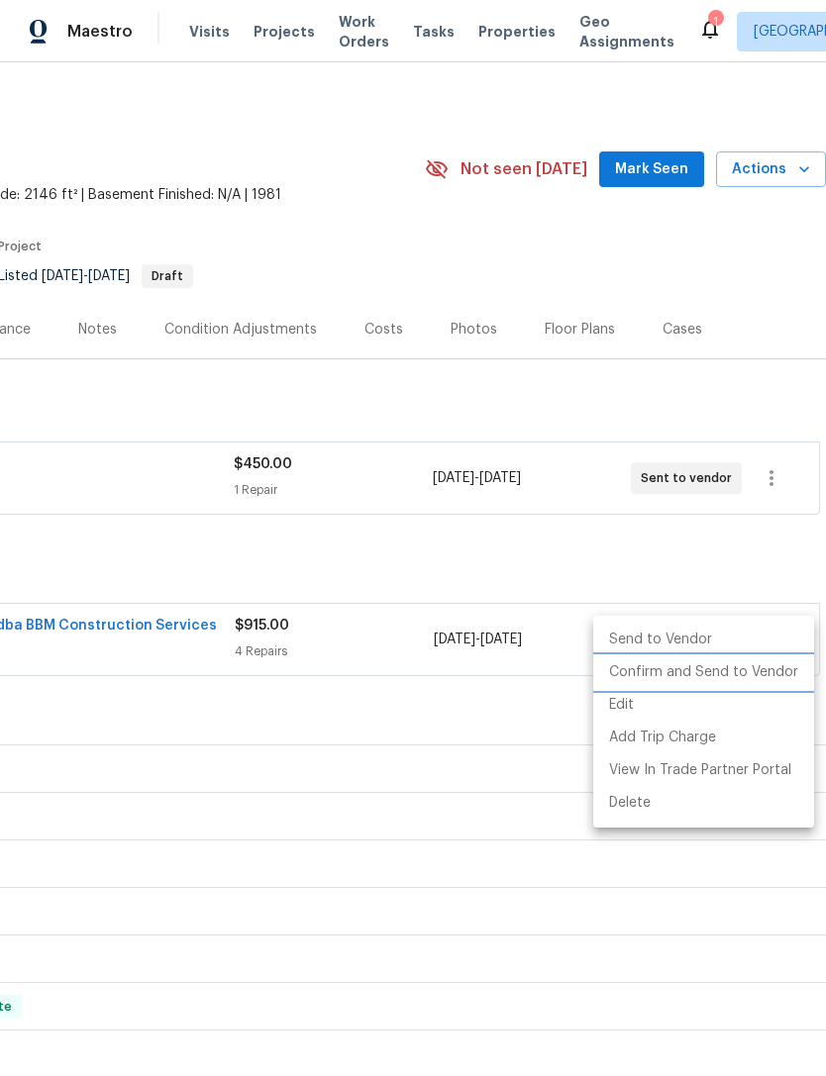
click at [750, 677] on li "Confirm and Send to Vendor" at bounding box center [703, 672] width 221 height 33
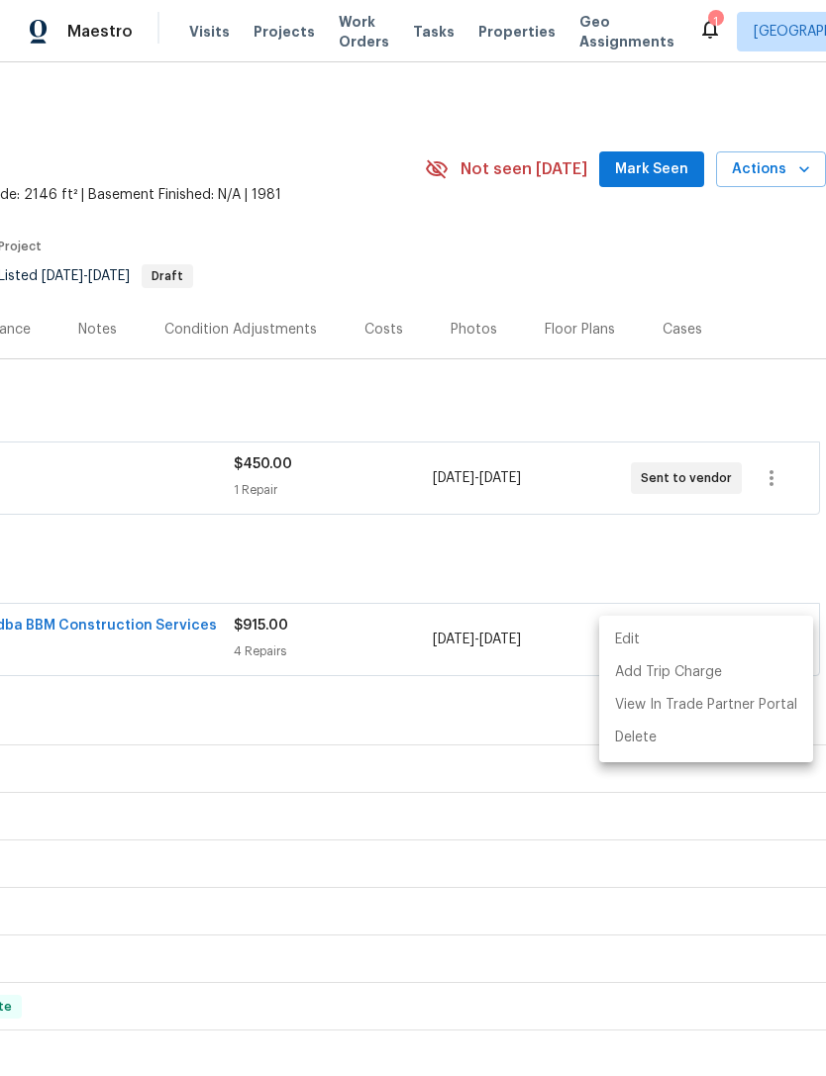
click at [647, 163] on div at bounding box center [413, 538] width 826 height 1076
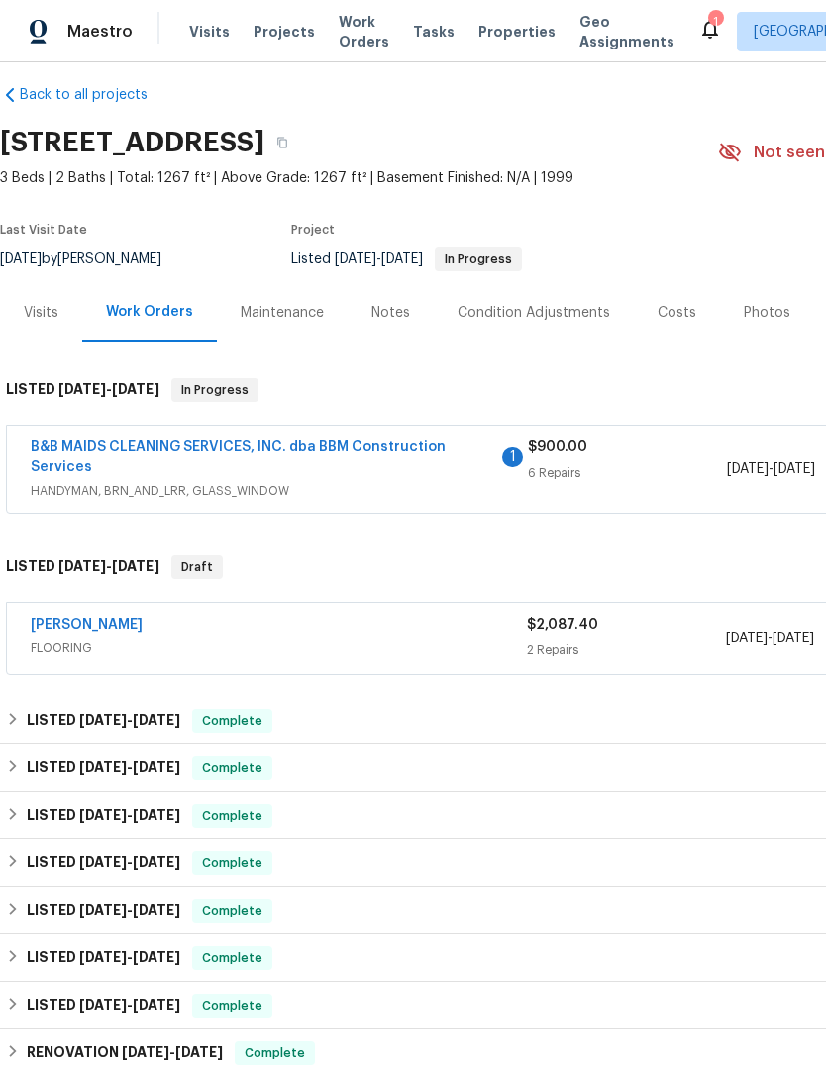
scroll to position [16, 0]
click at [123, 624] on link "[PERSON_NAME]" at bounding box center [87, 626] width 112 height 14
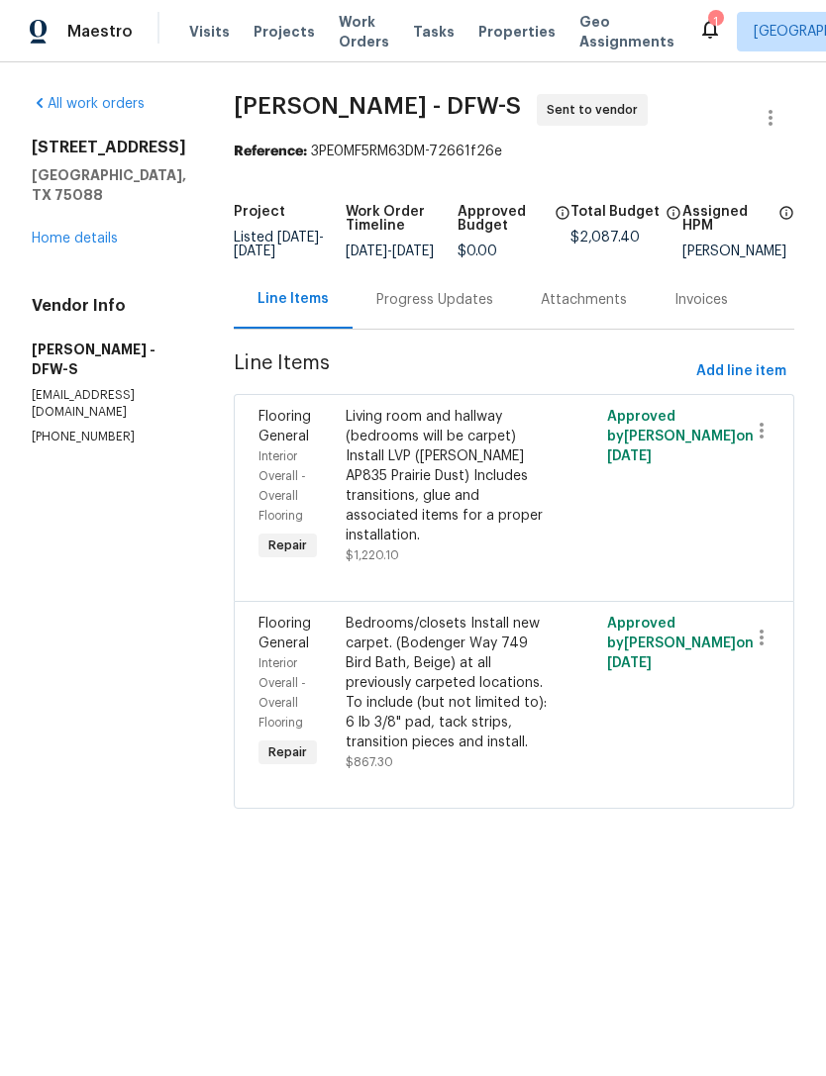
click at [104, 242] on link "Home details" at bounding box center [75, 239] width 86 height 14
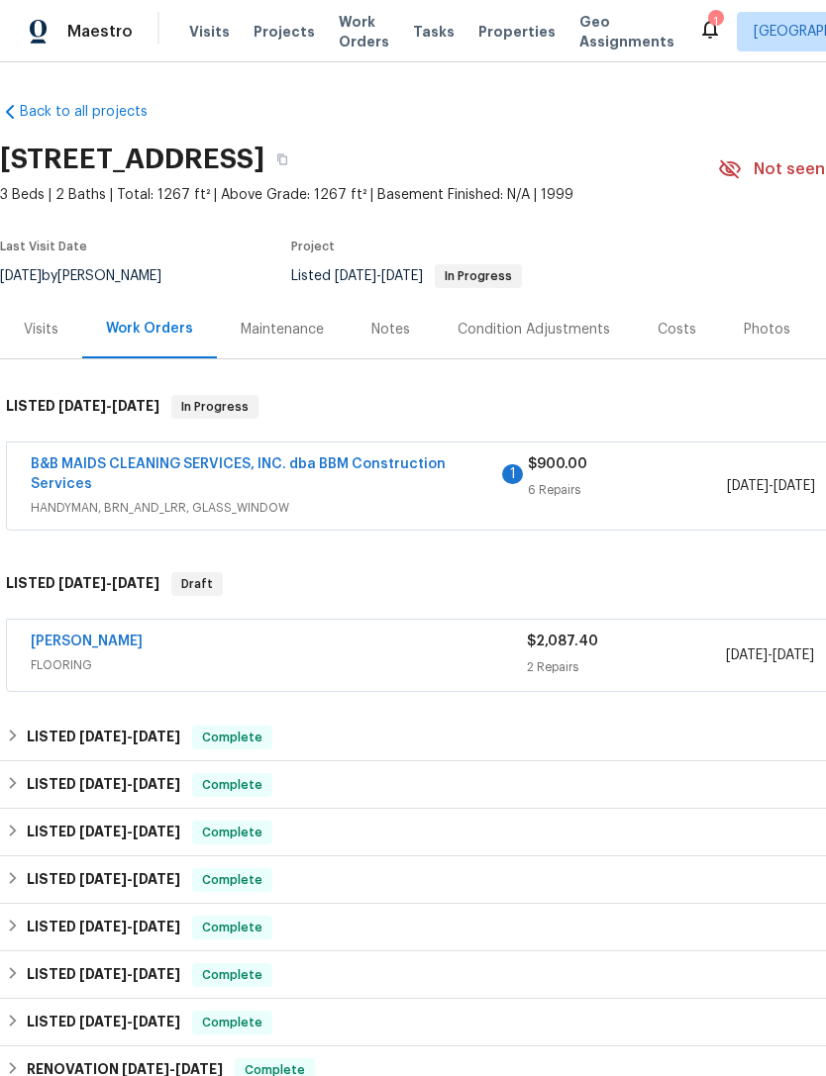
click at [121, 648] on link "[PERSON_NAME]" at bounding box center [87, 642] width 112 height 14
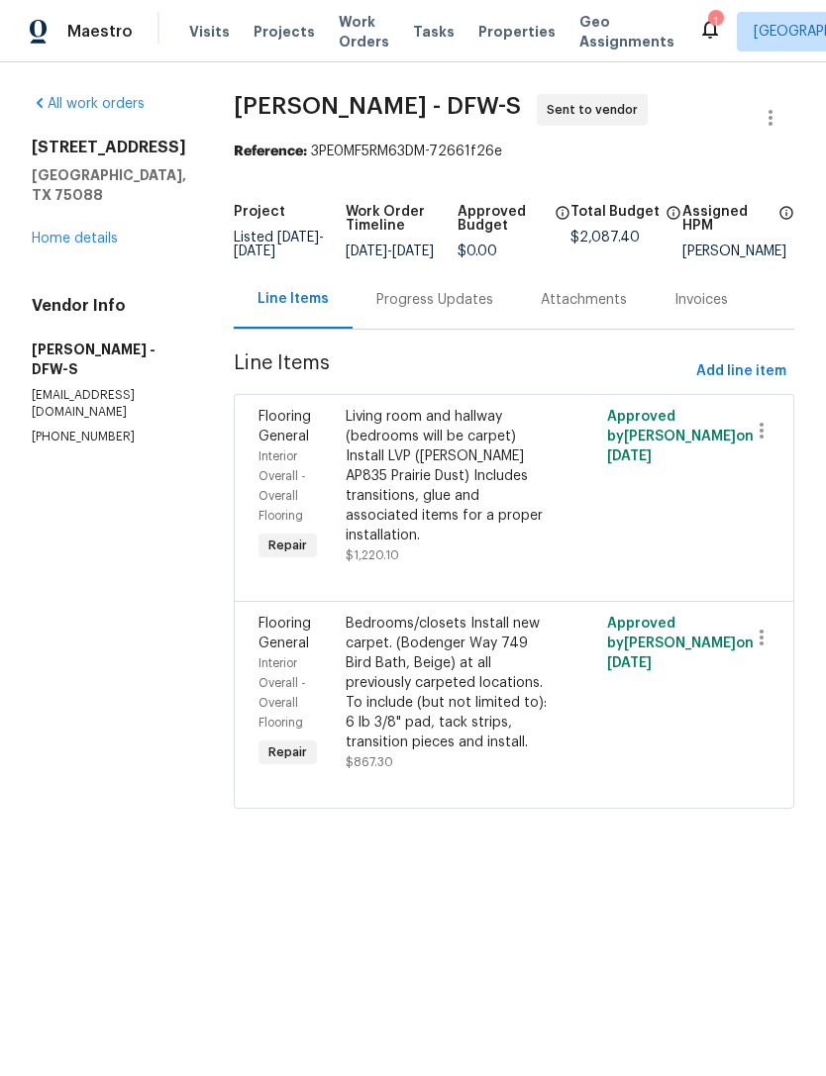
click at [426, 310] on div "Progress Updates" at bounding box center [434, 300] width 117 height 20
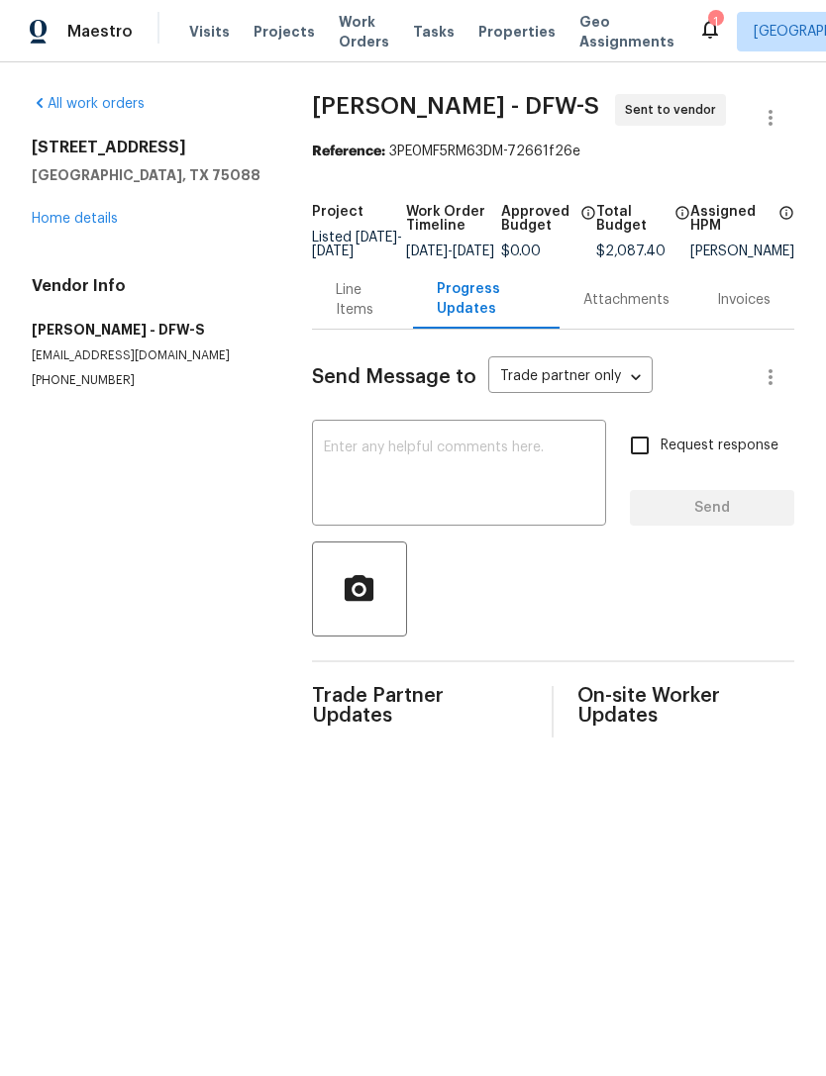
click at [488, 462] on textarea at bounding box center [459, 475] width 270 height 69
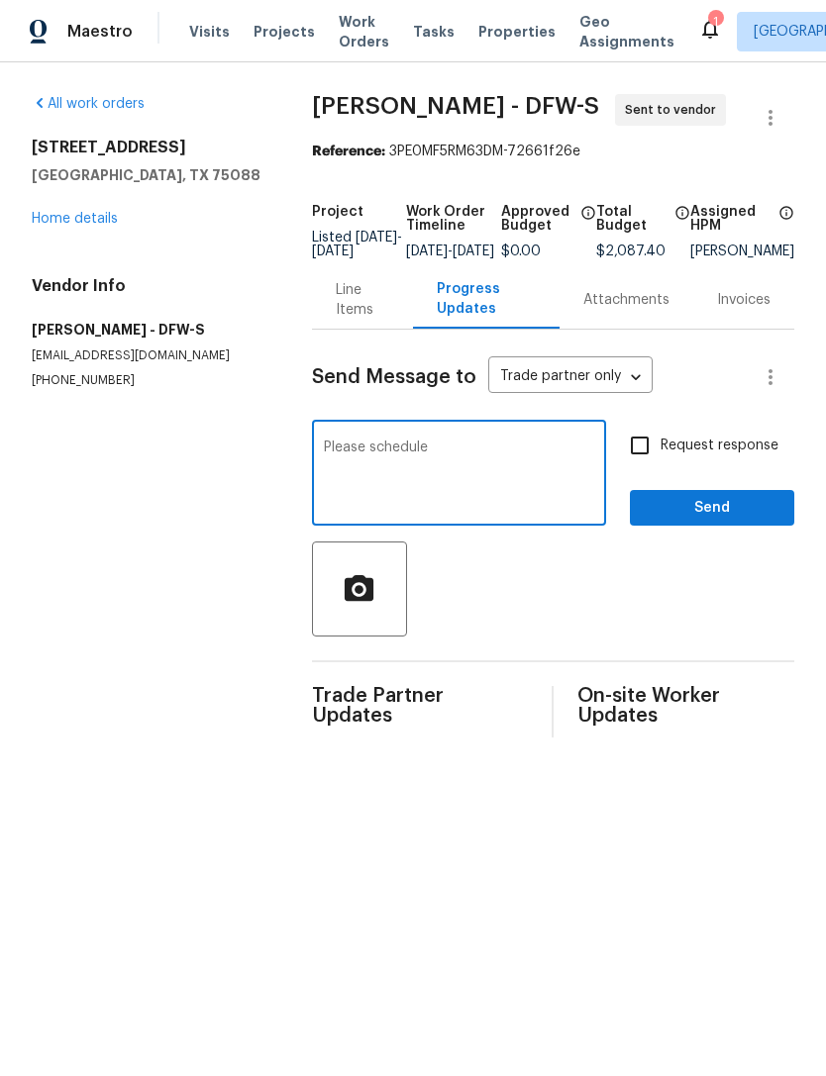
type textarea "Please schedule"
click at [700, 456] on span "Request response" at bounding box center [719, 446] width 118 height 21
click at [660, 457] on input "Request response" at bounding box center [640, 446] width 42 height 42
checkbox input "true"
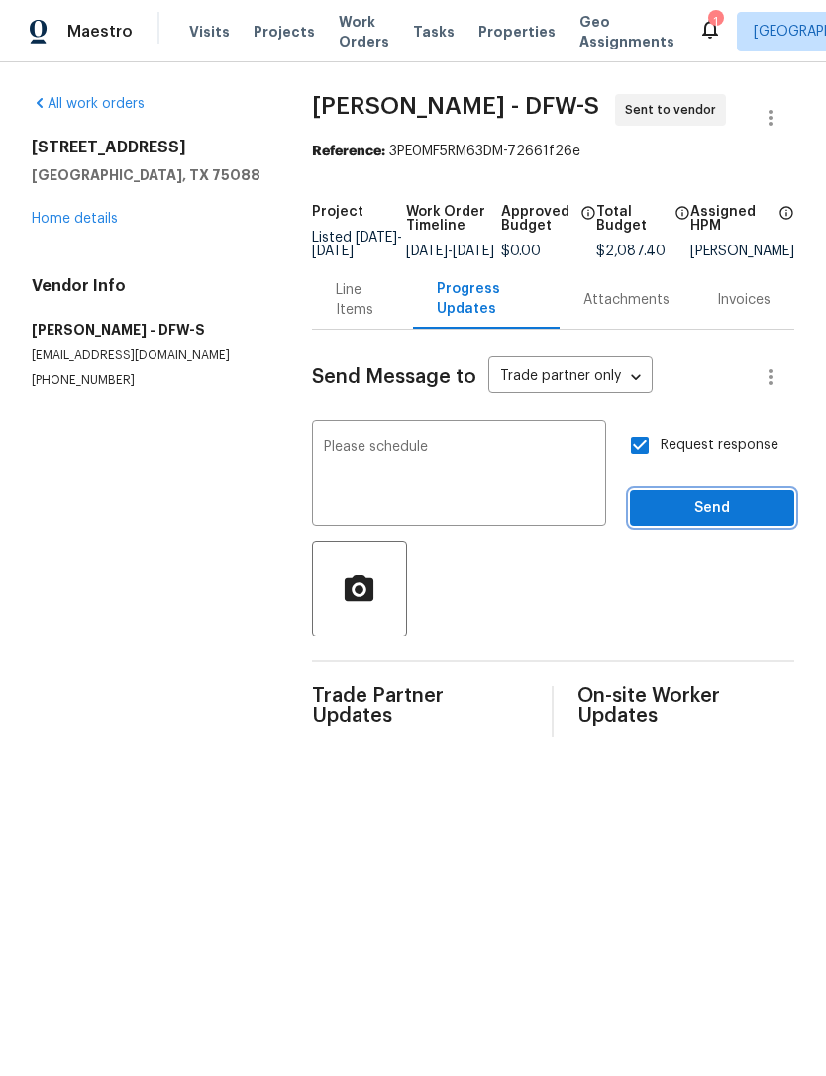
click at [718, 521] on span "Send" at bounding box center [712, 508] width 133 height 25
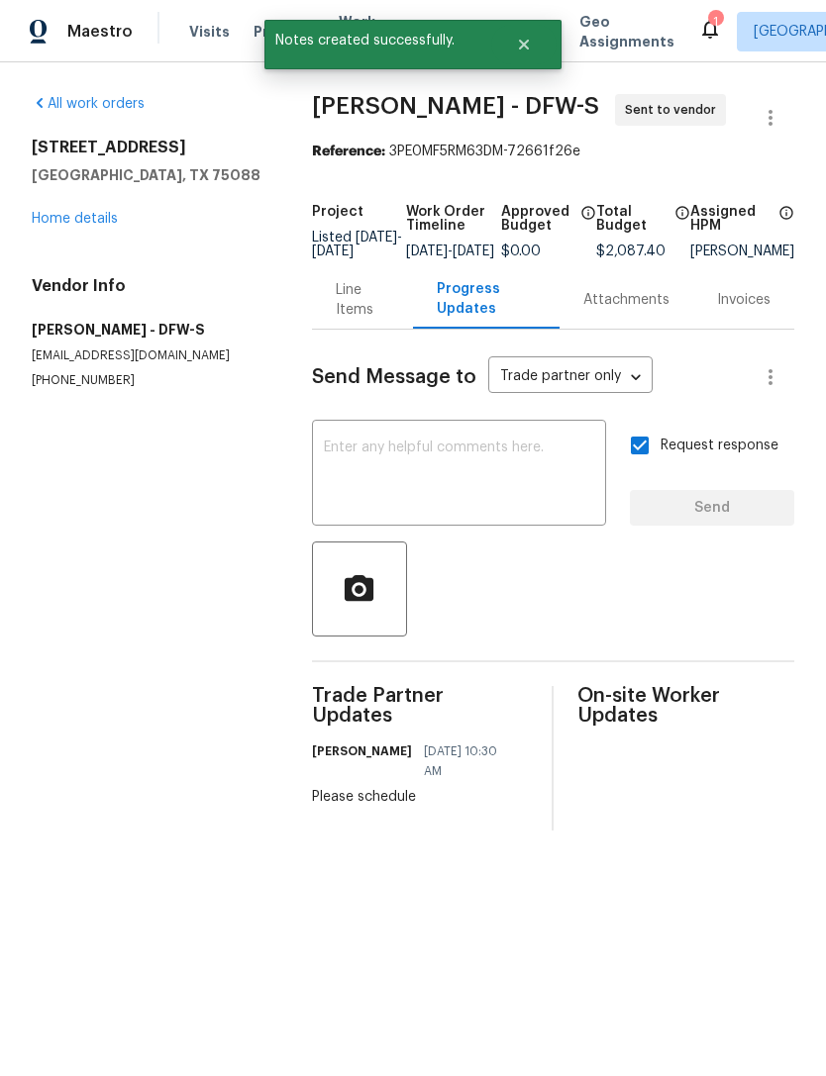
click at [99, 219] on link "Home details" at bounding box center [75, 219] width 86 height 14
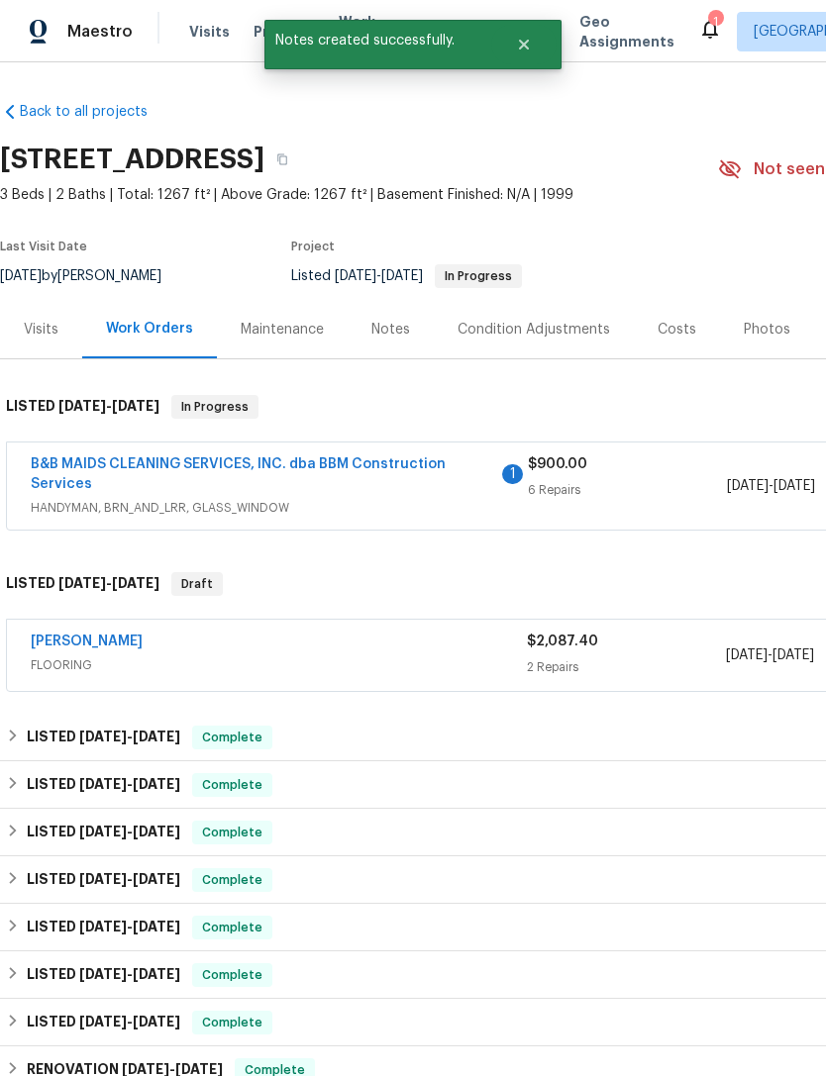
click at [348, 467] on link "B&B MAIDS CLEANING SERVICES, INC. dba BBM Construction Services" at bounding box center [238, 474] width 415 height 34
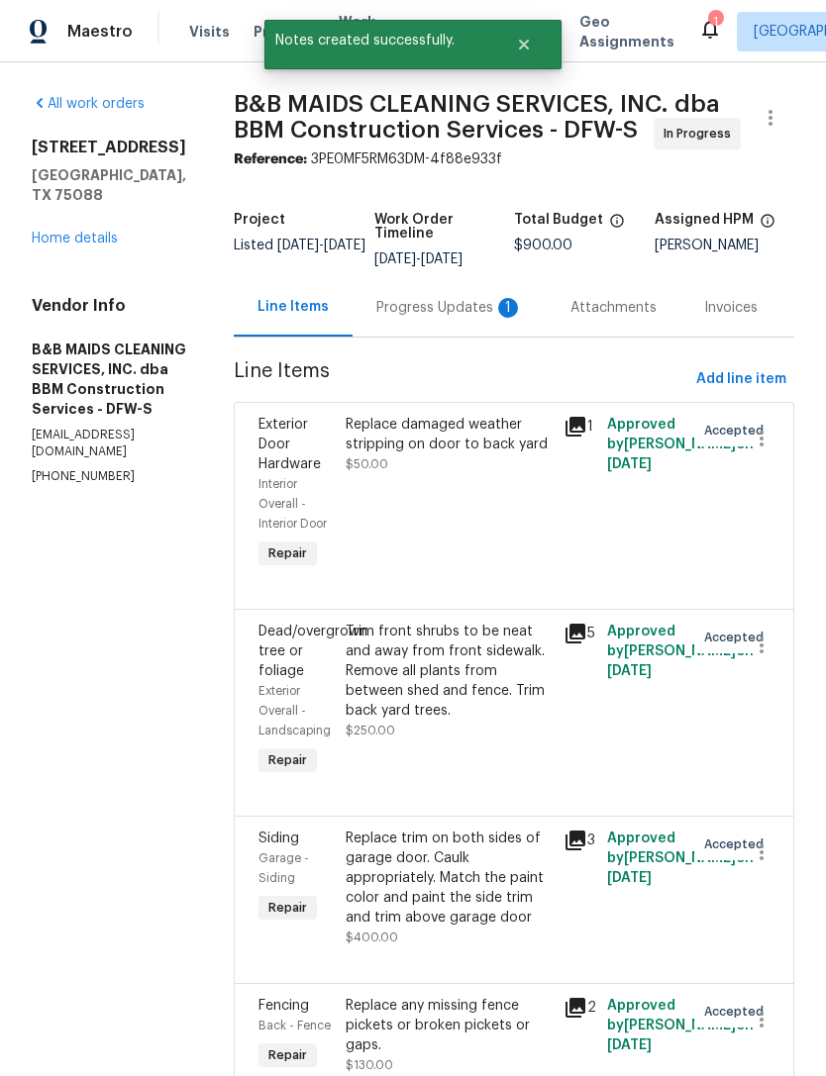
click at [460, 318] on div "Progress Updates 1" at bounding box center [449, 308] width 147 height 20
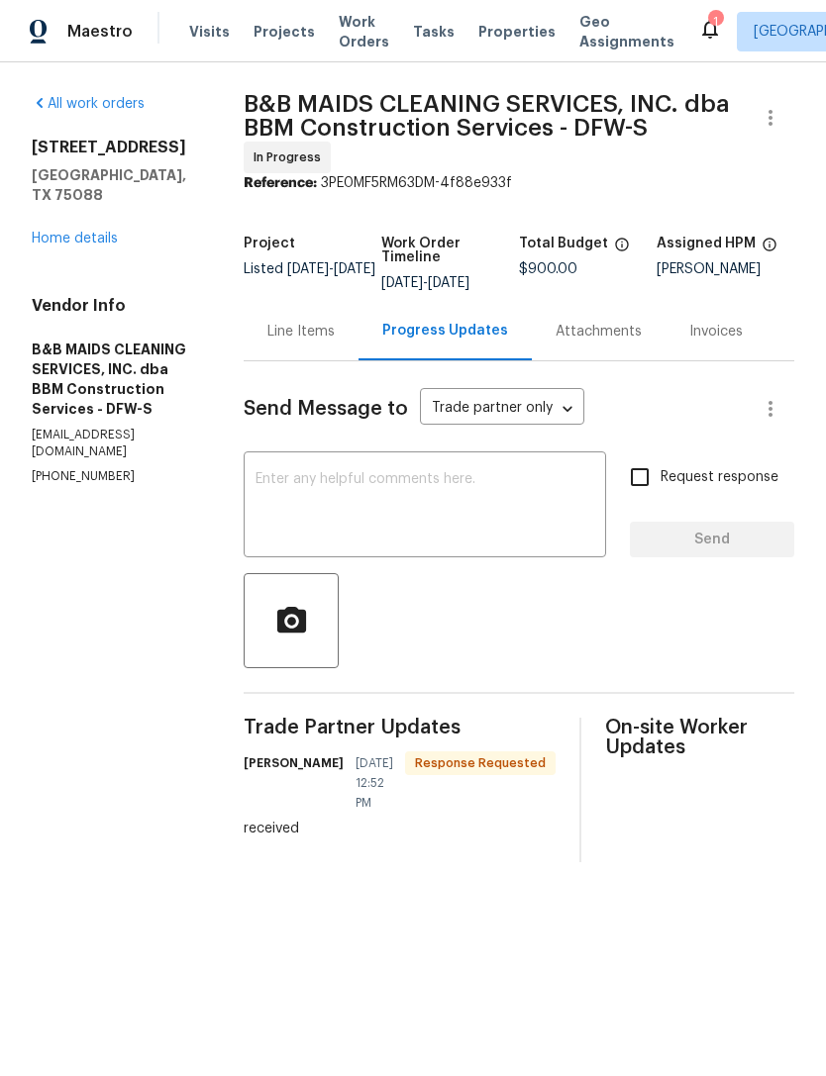
click at [90, 232] on link "Home details" at bounding box center [75, 239] width 86 height 14
